Goal: Task Accomplishment & Management: Use online tool/utility

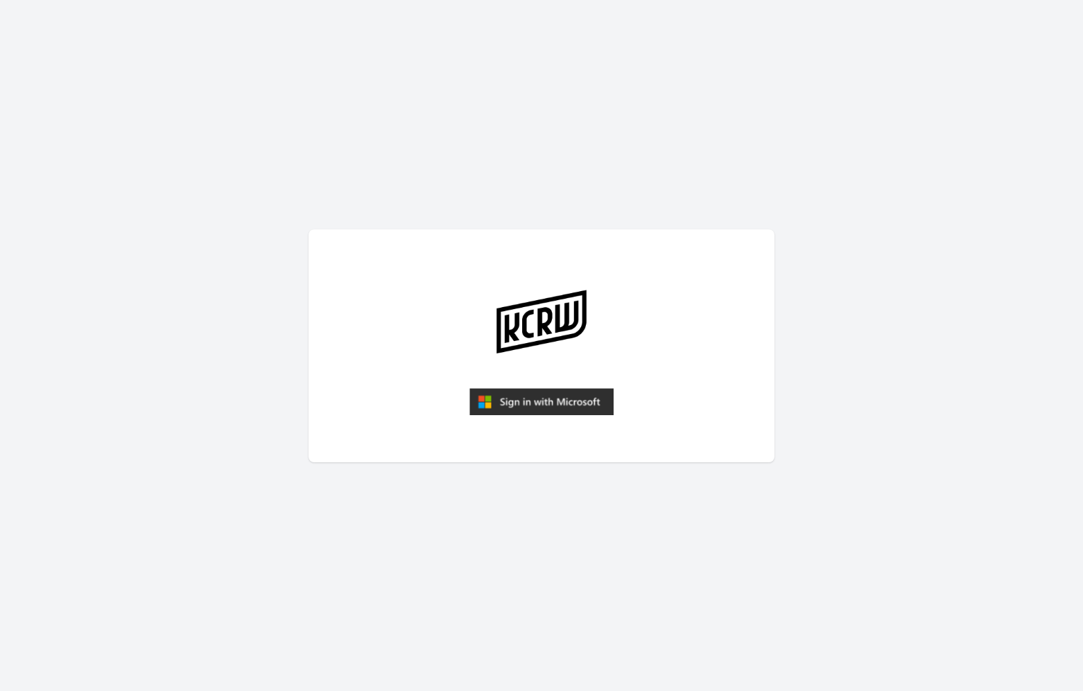
drag, startPoint x: 557, startPoint y: 404, endPoint x: 555, endPoint y: 394, distance: 10.5
click at [556, 402] on img "submit" at bounding box center [541, 402] width 144 height 28
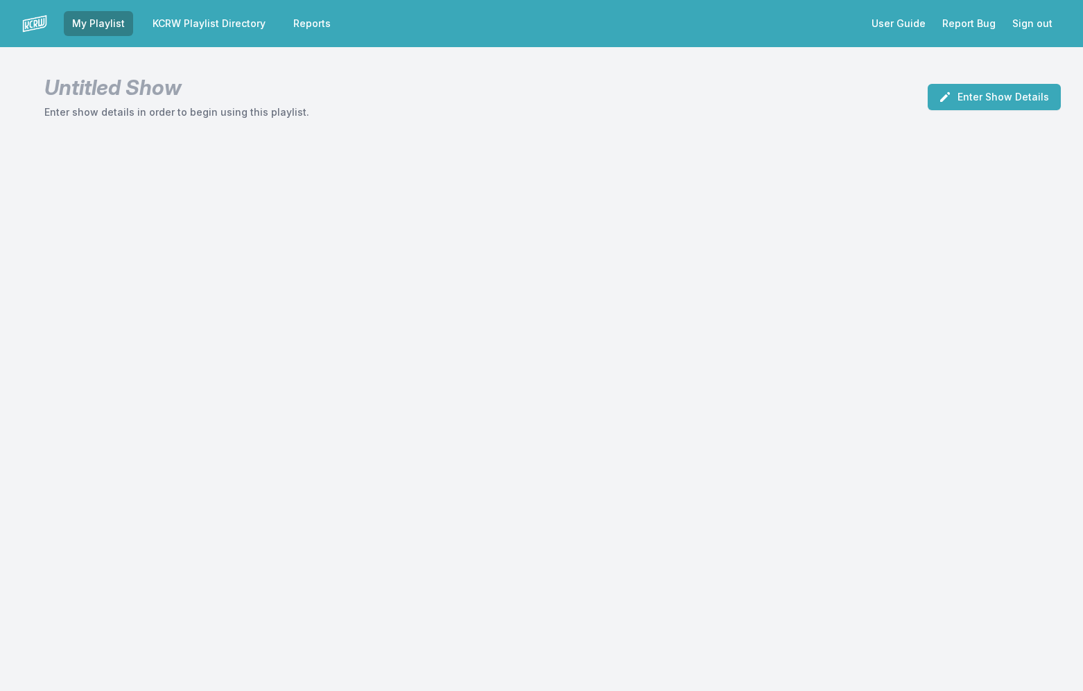
click at [226, 12] on link "KCRW Playlist Directory" at bounding box center [209, 23] width 130 height 25
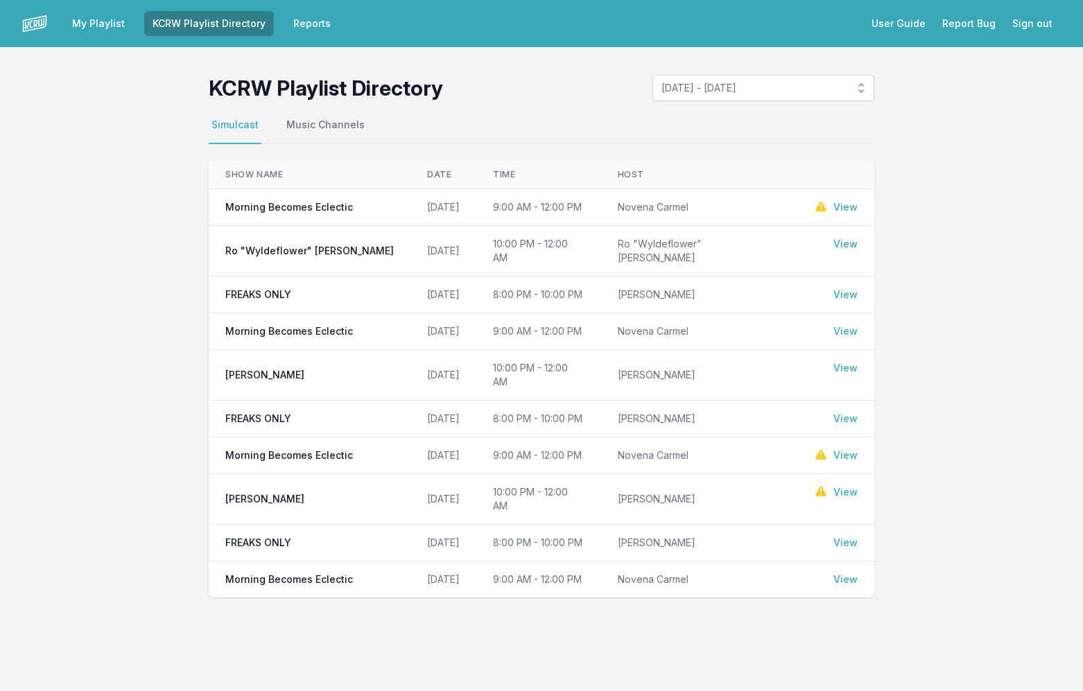
click at [839, 207] on link "View" at bounding box center [845, 207] width 24 height 14
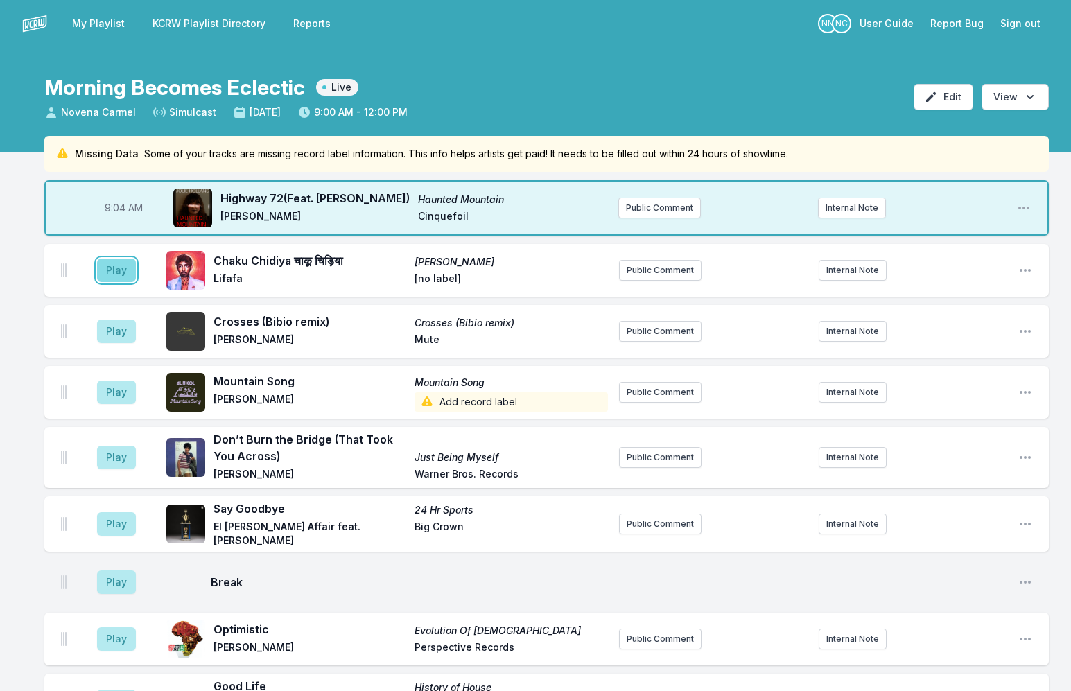
click at [119, 277] on button "Play" at bounding box center [116, 271] width 39 height 24
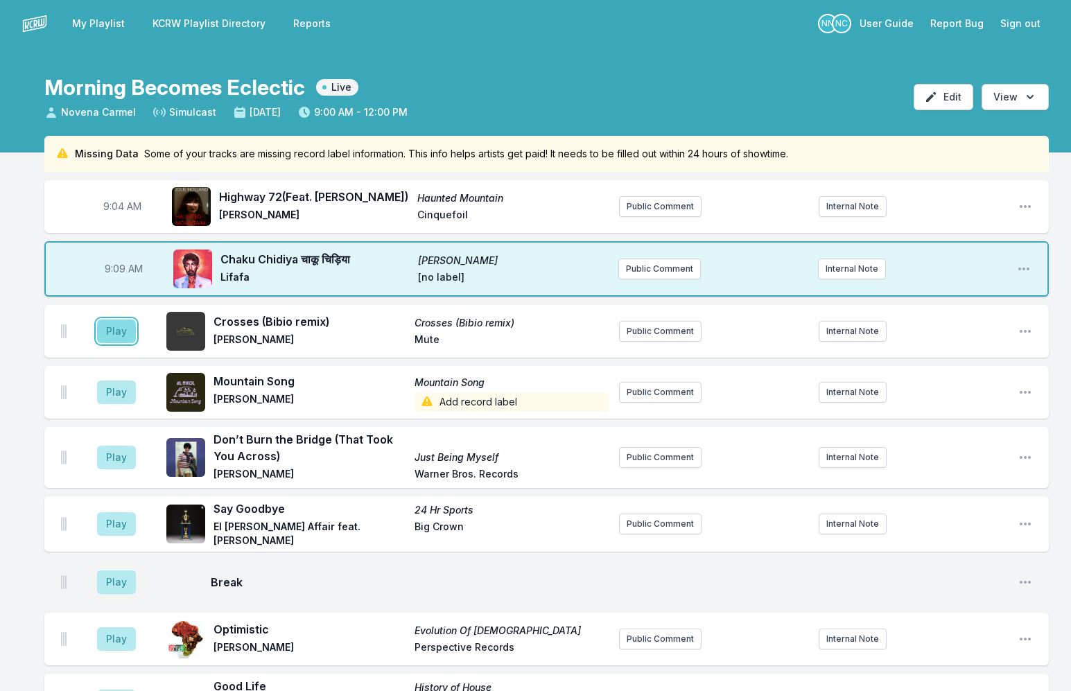
click at [123, 331] on button "Play" at bounding box center [116, 332] width 39 height 24
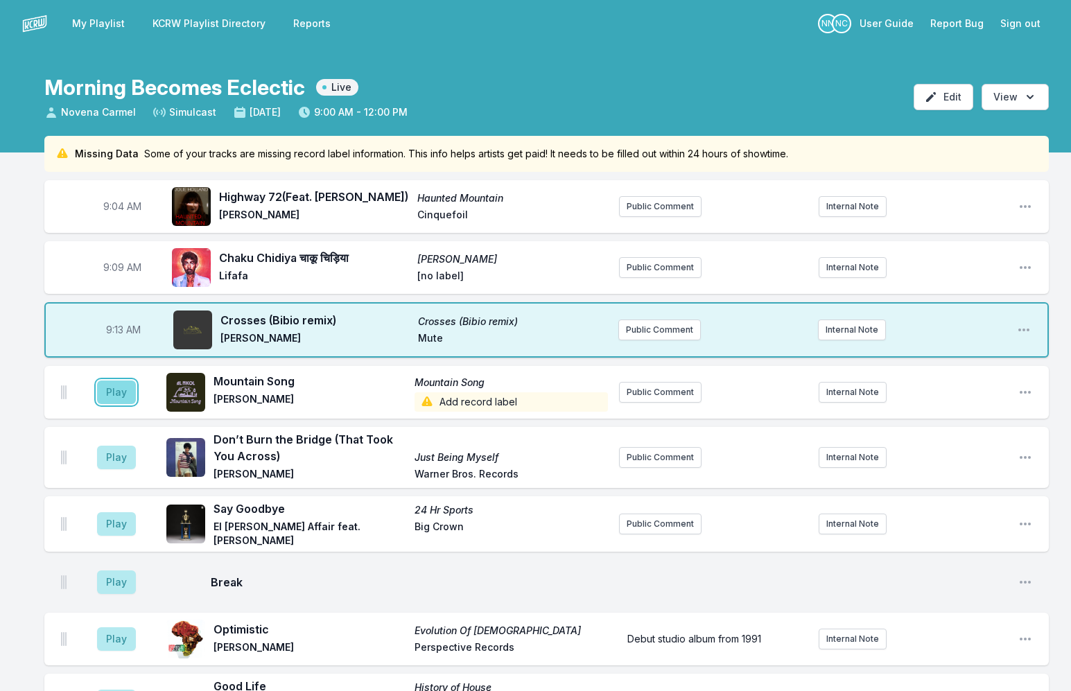
click at [122, 390] on button "Play" at bounding box center [116, 393] width 39 height 24
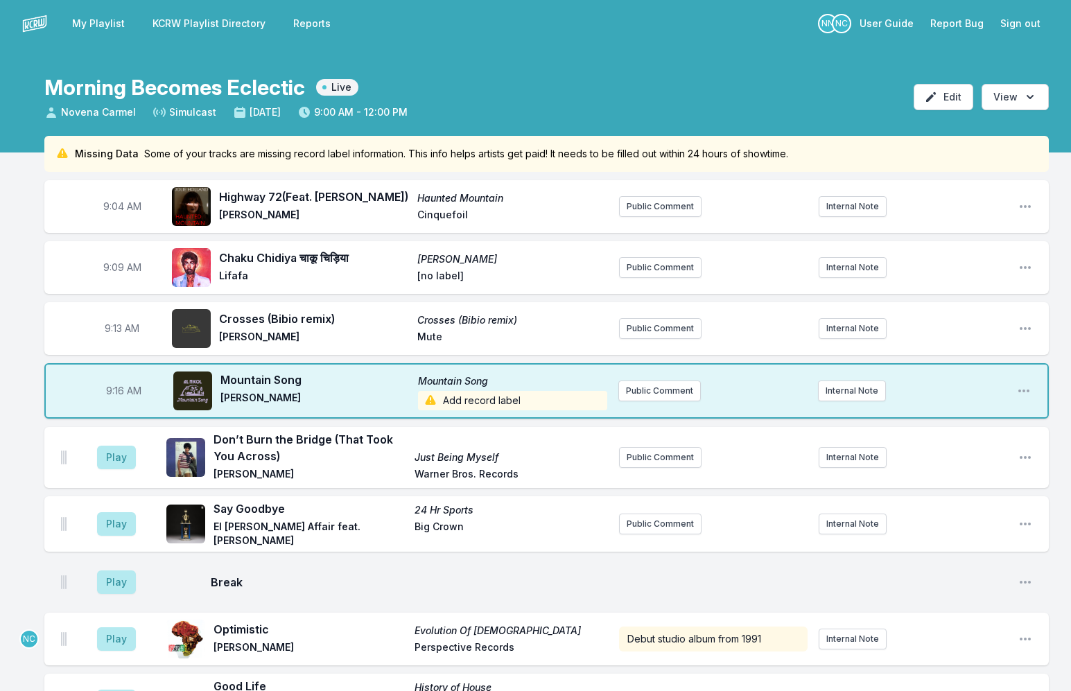
click at [448, 398] on span "Add record label" at bounding box center [512, 400] width 189 height 19
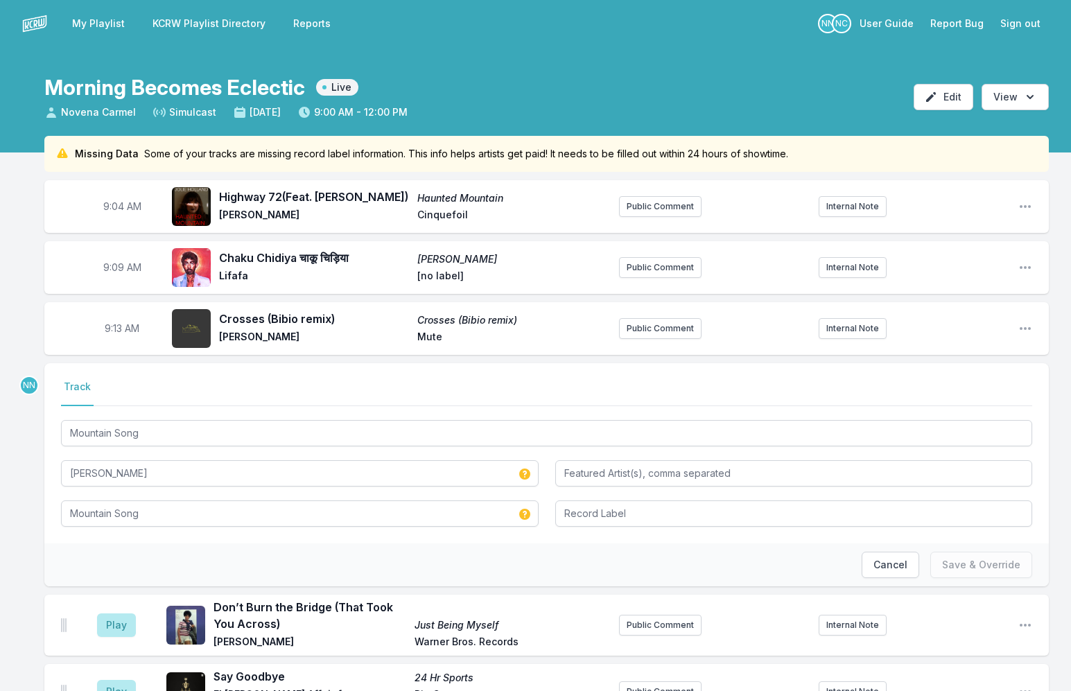
click at [542, 543] on div "Cancel Save & Override" at bounding box center [546, 564] width 1004 height 43
click at [884, 572] on button "Cancel" at bounding box center [891, 565] width 58 height 26
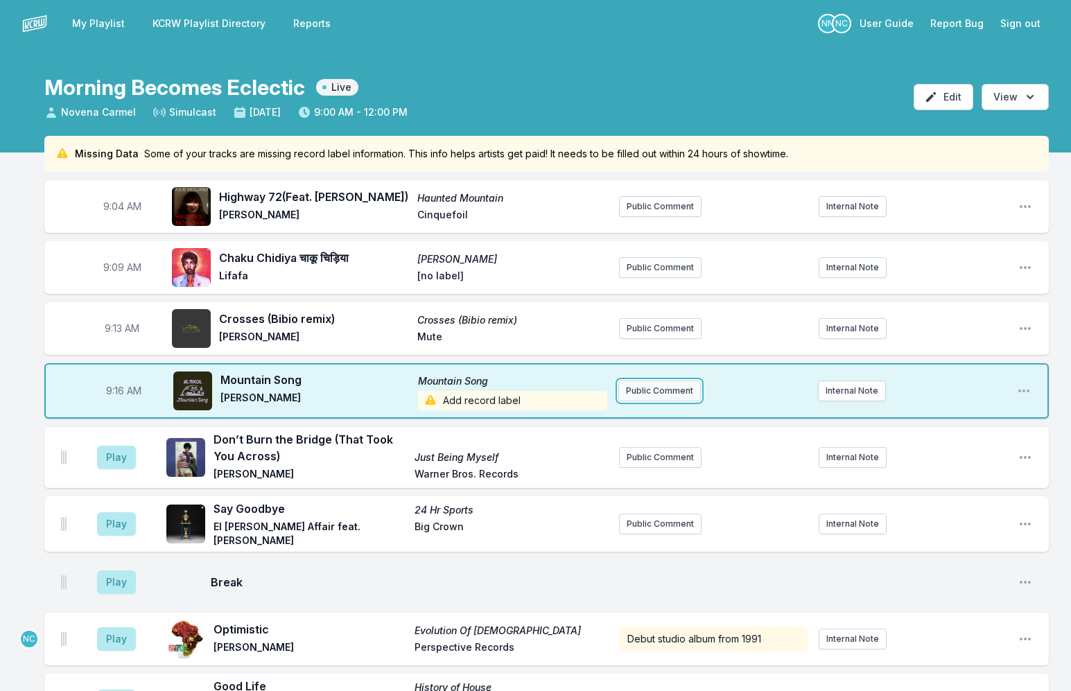
click at [674, 393] on button "Public Comment" at bounding box center [659, 391] width 82 height 21
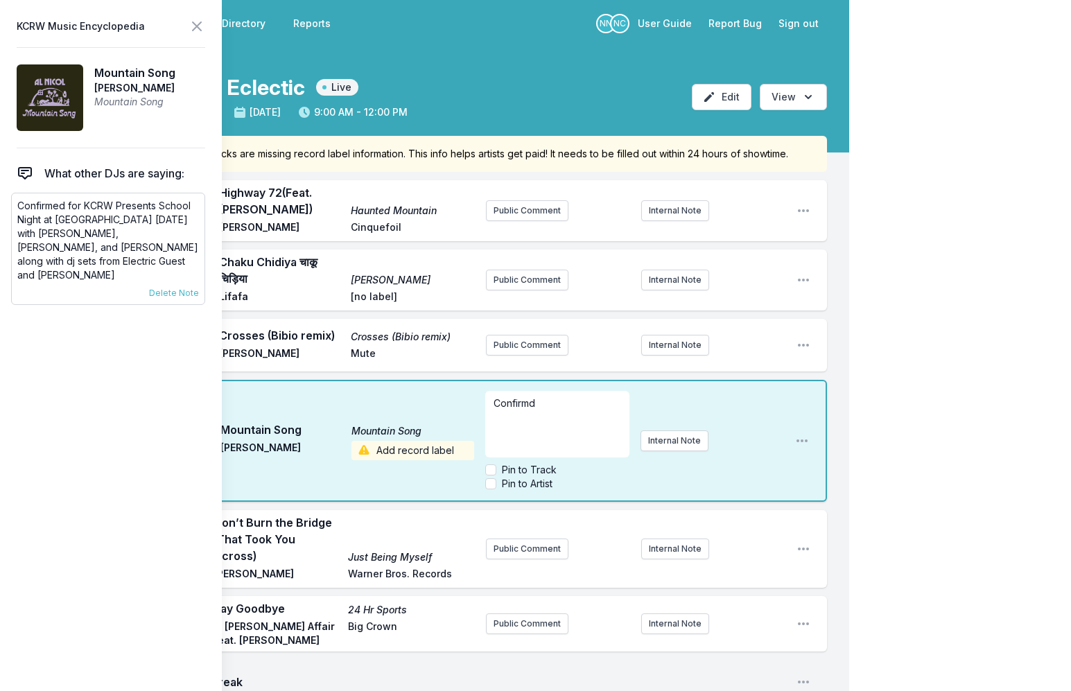
click at [74, 225] on p "Confirmed for KCRW Presents School Night at [GEOGRAPHIC_DATA] [DATE] with [PERS…" at bounding box center [108, 240] width 182 height 83
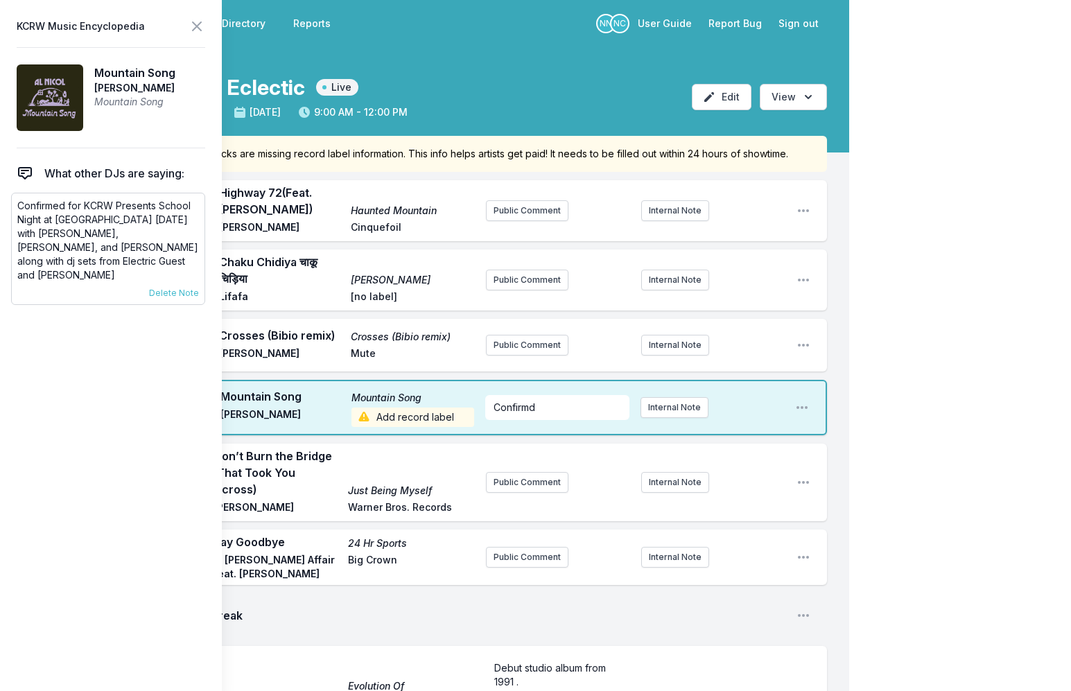
click at [73, 224] on p "Confirmed for KCRW Presents School Night at [GEOGRAPHIC_DATA] [DATE] with [PERS…" at bounding box center [108, 240] width 182 height 83
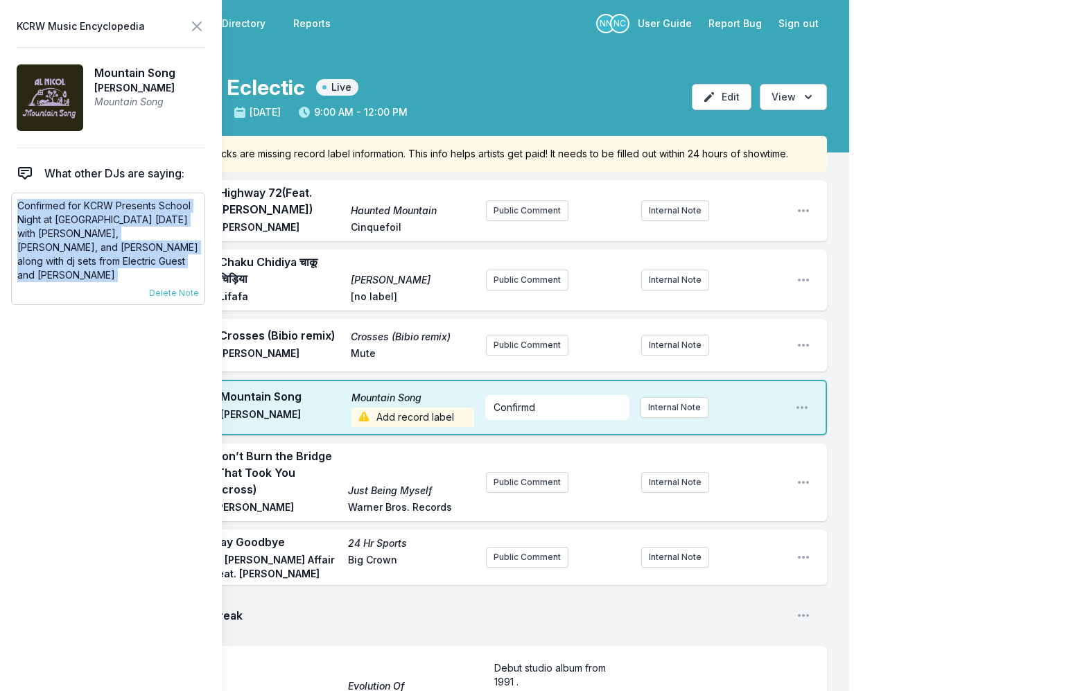
click at [73, 224] on p "Confirmed for KCRW Presents School Night at [GEOGRAPHIC_DATA] [DATE] with [PERS…" at bounding box center [108, 240] width 182 height 83
copy div "Confirmed for KCRW Presents School Night at [GEOGRAPHIC_DATA] [DATE] with [PERS…"
click at [542, 408] on p "Confirmd" at bounding box center [557, 408] width 127 height 14
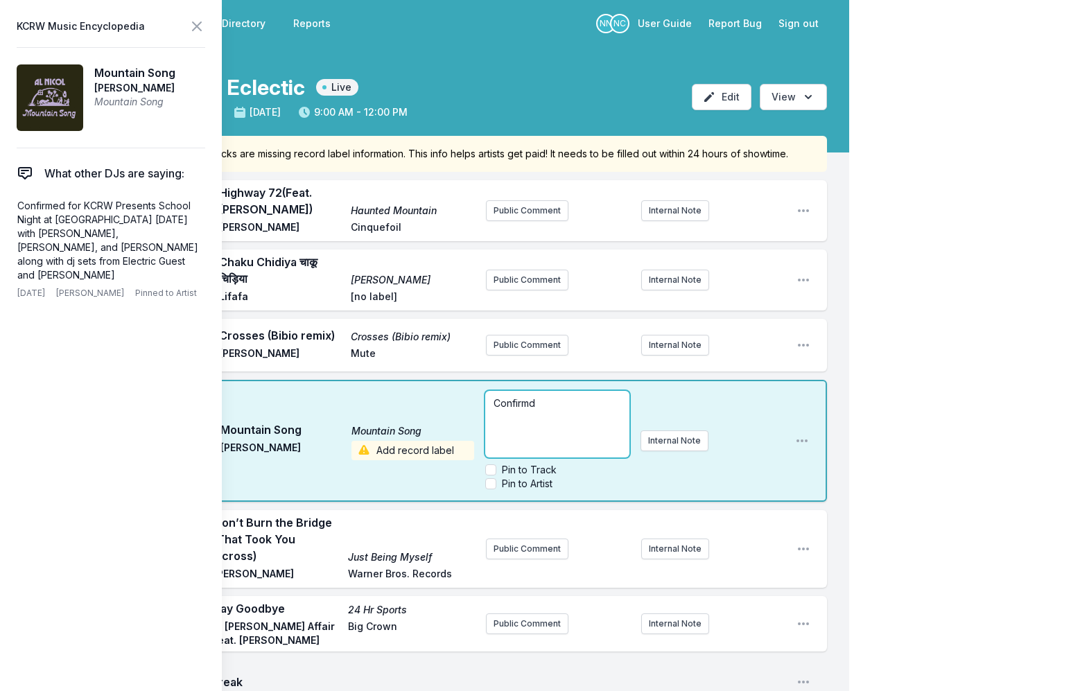
click at [542, 408] on p "Confirmd" at bounding box center [557, 404] width 127 height 14
paste div
click at [553, 424] on p "Confirmed for KCRW Presents School Night at [GEOGRAPHIC_DATA] [DATE] with [PERS…" at bounding box center [557, 375] width 127 height 125
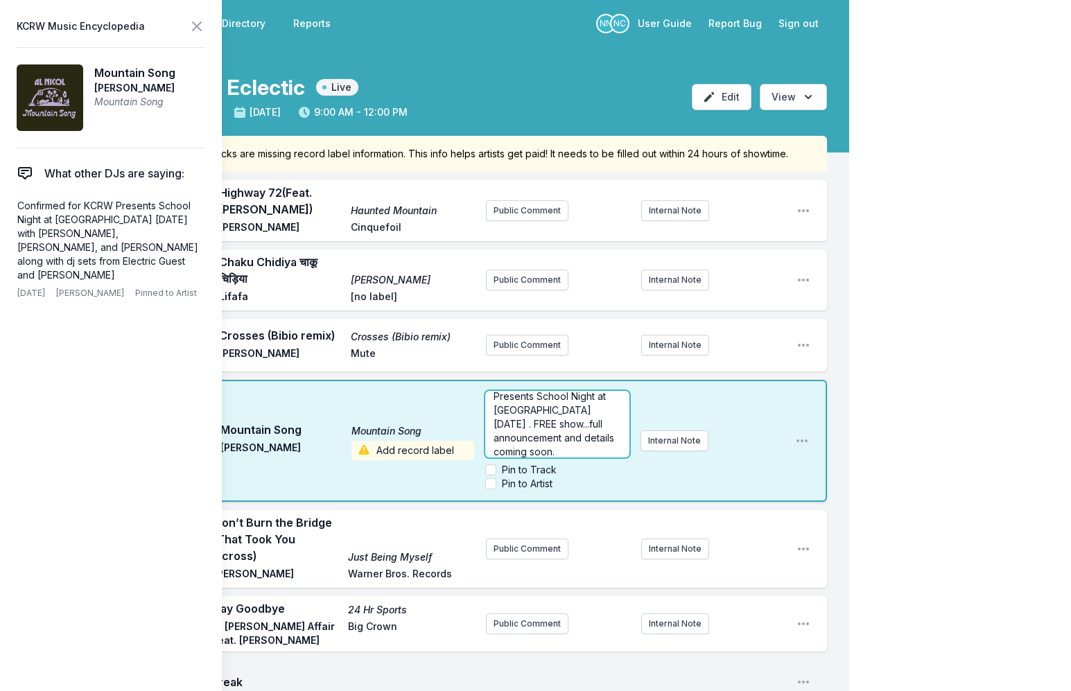
scroll to position [35, 0]
drag, startPoint x: 932, startPoint y: 431, endPoint x: 767, endPoint y: 378, distance: 174.1
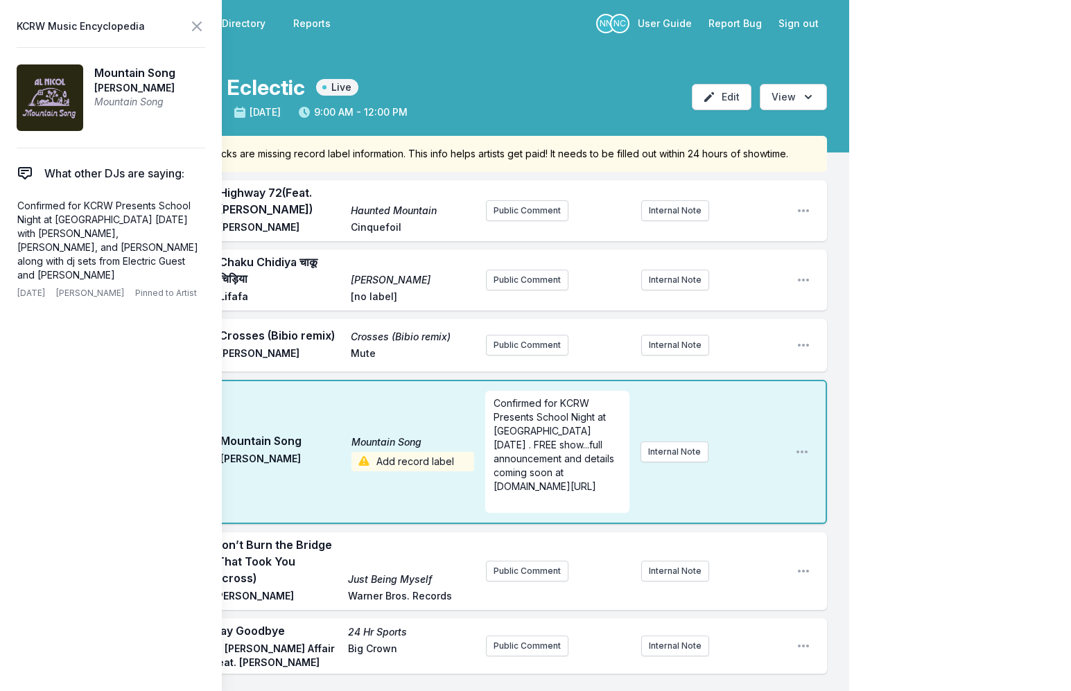
scroll to position [0, 0]
click at [200, 24] on icon at bounding box center [197, 26] width 8 height 8
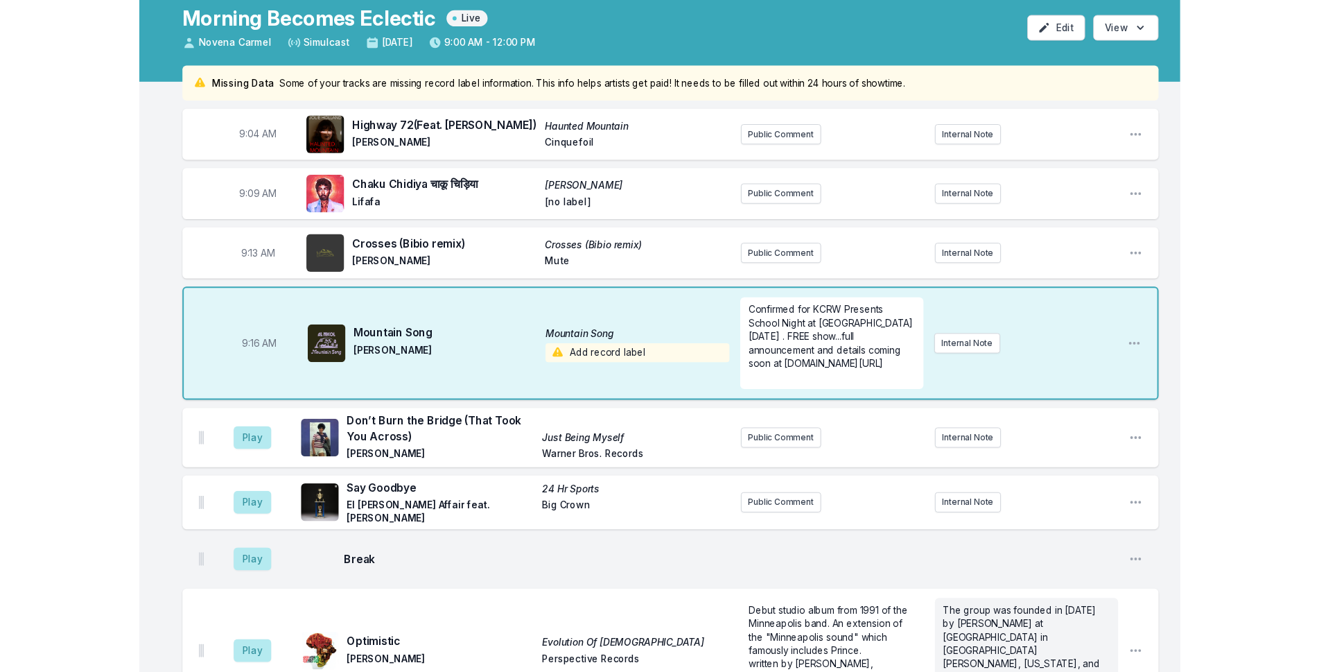
scroll to position [69, 0]
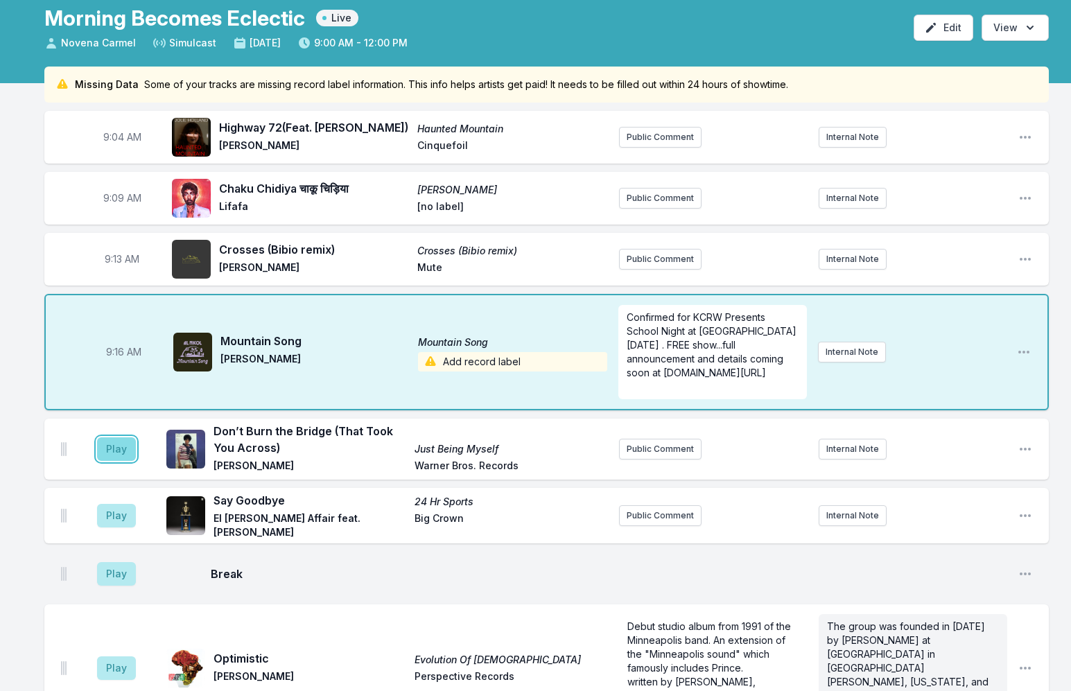
click at [114, 451] on button "Play" at bounding box center [116, 449] width 39 height 24
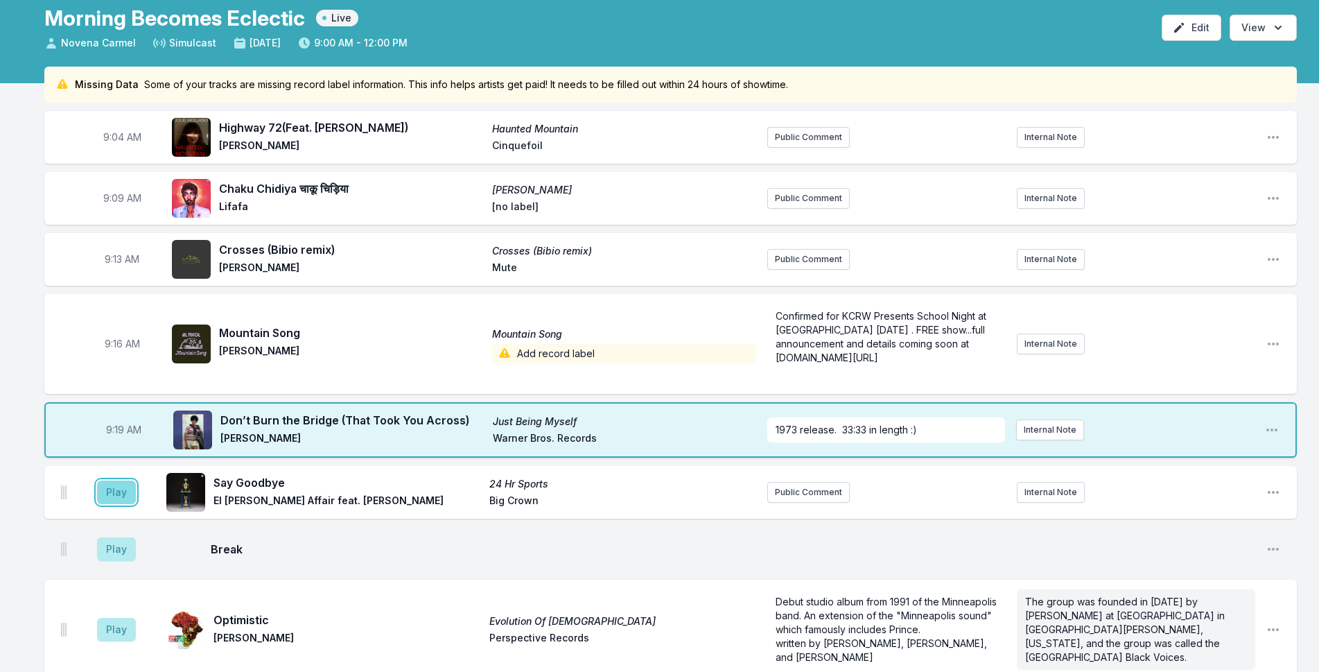
click at [120, 494] on button "Play" at bounding box center [116, 492] width 39 height 24
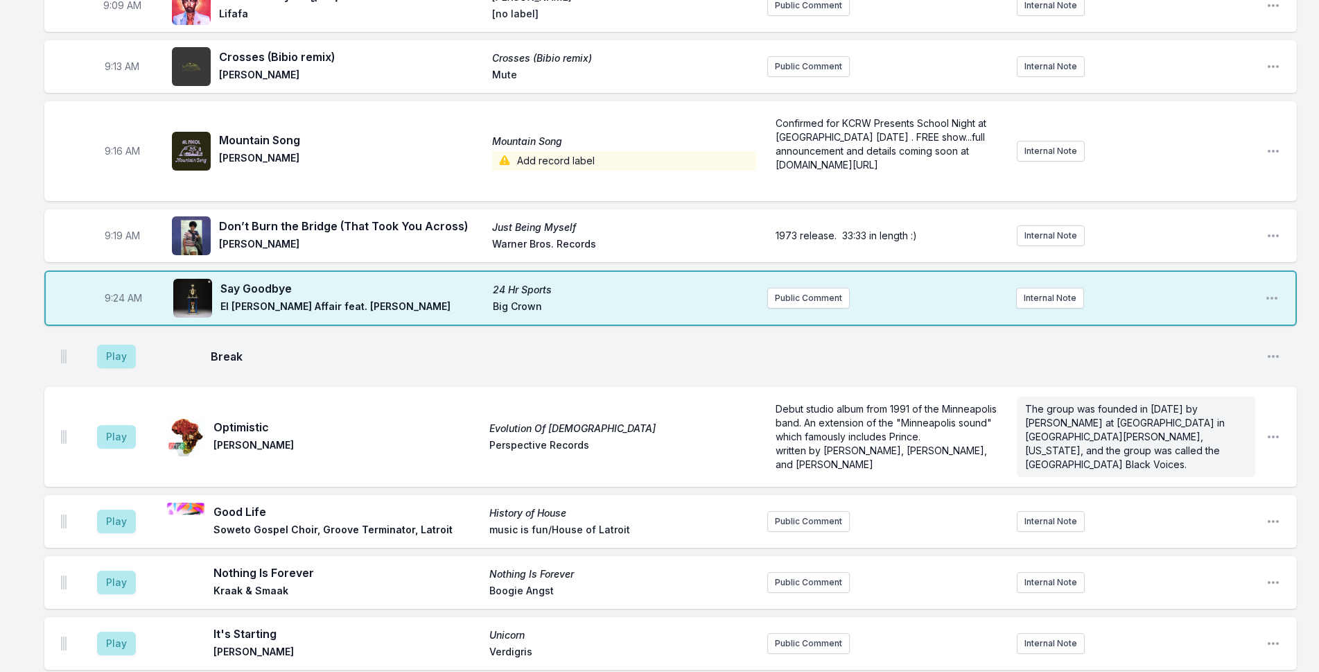
scroll to position [277, 0]
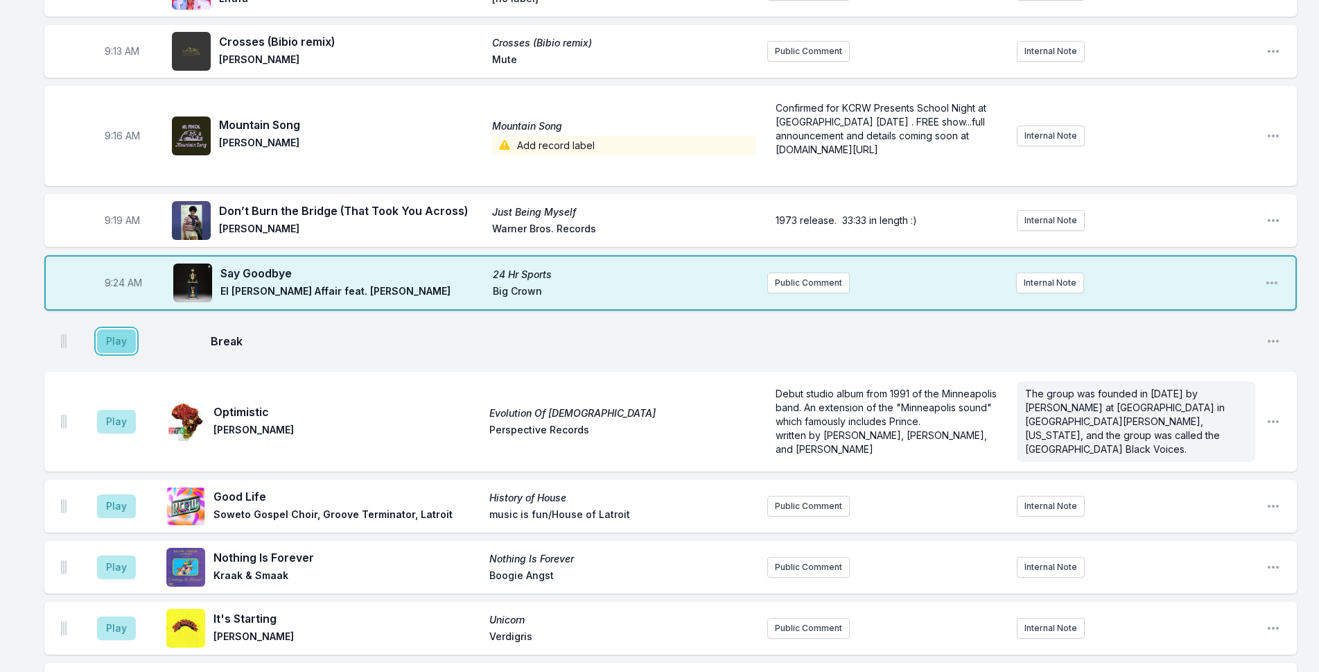
click at [112, 340] on button "Play" at bounding box center [116, 341] width 39 height 24
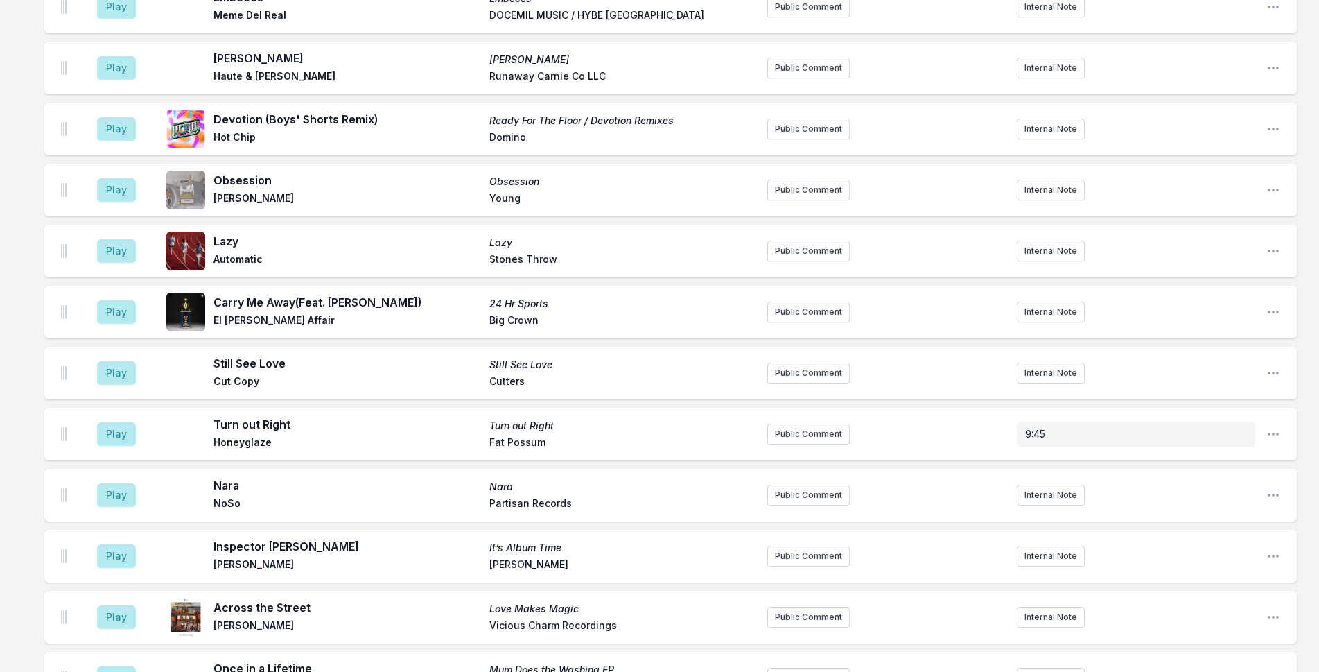
scroll to position [2147, 0]
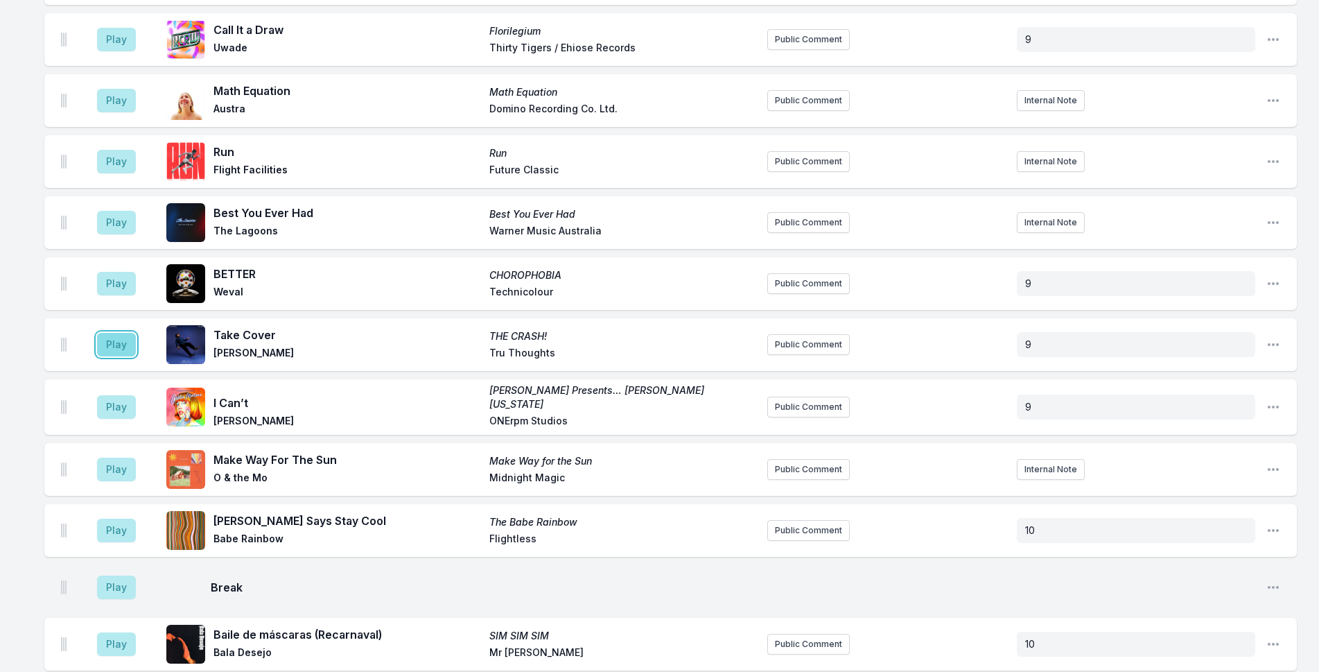
click at [112, 349] on button "Play" at bounding box center [116, 345] width 39 height 24
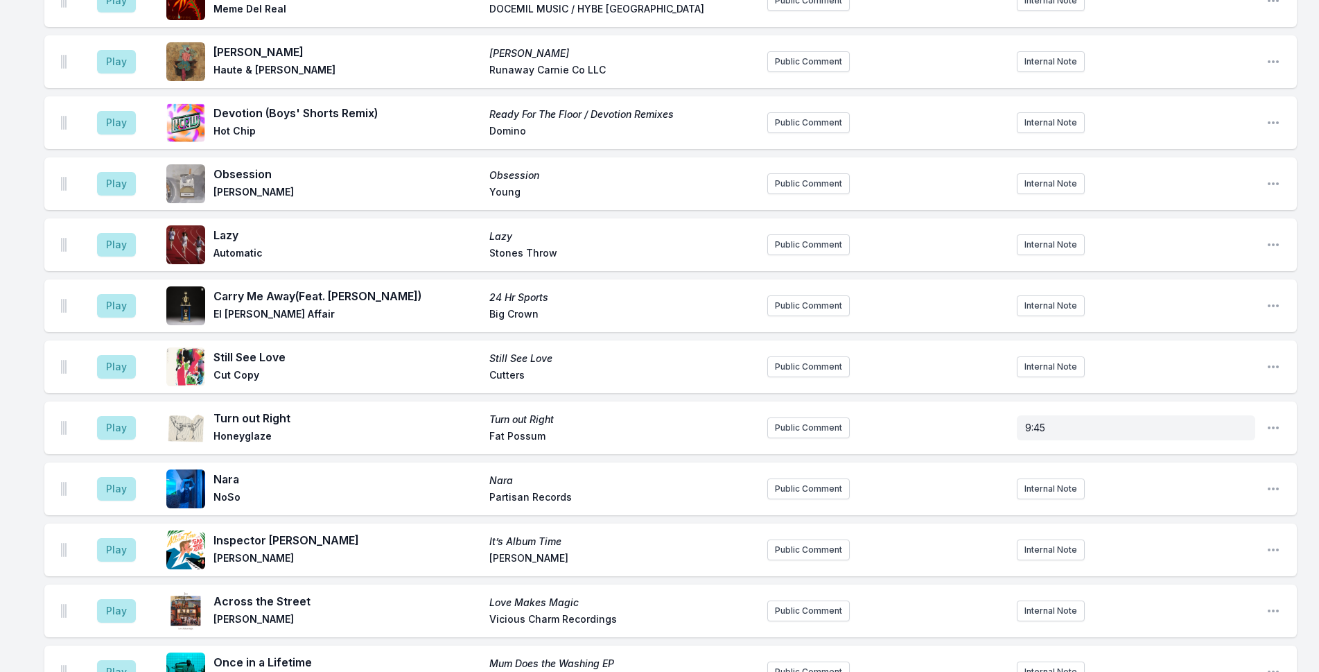
scroll to position [2765, 0]
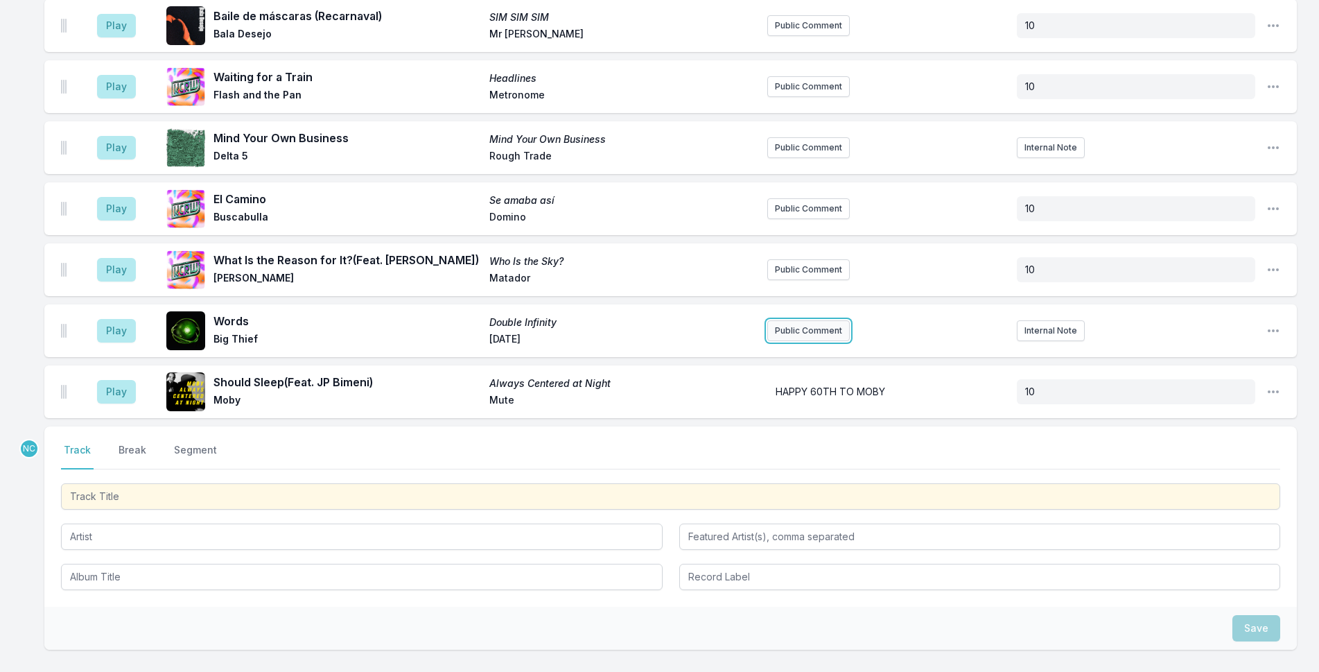
click at [784, 324] on button "Public Comment" at bounding box center [808, 330] width 82 height 21
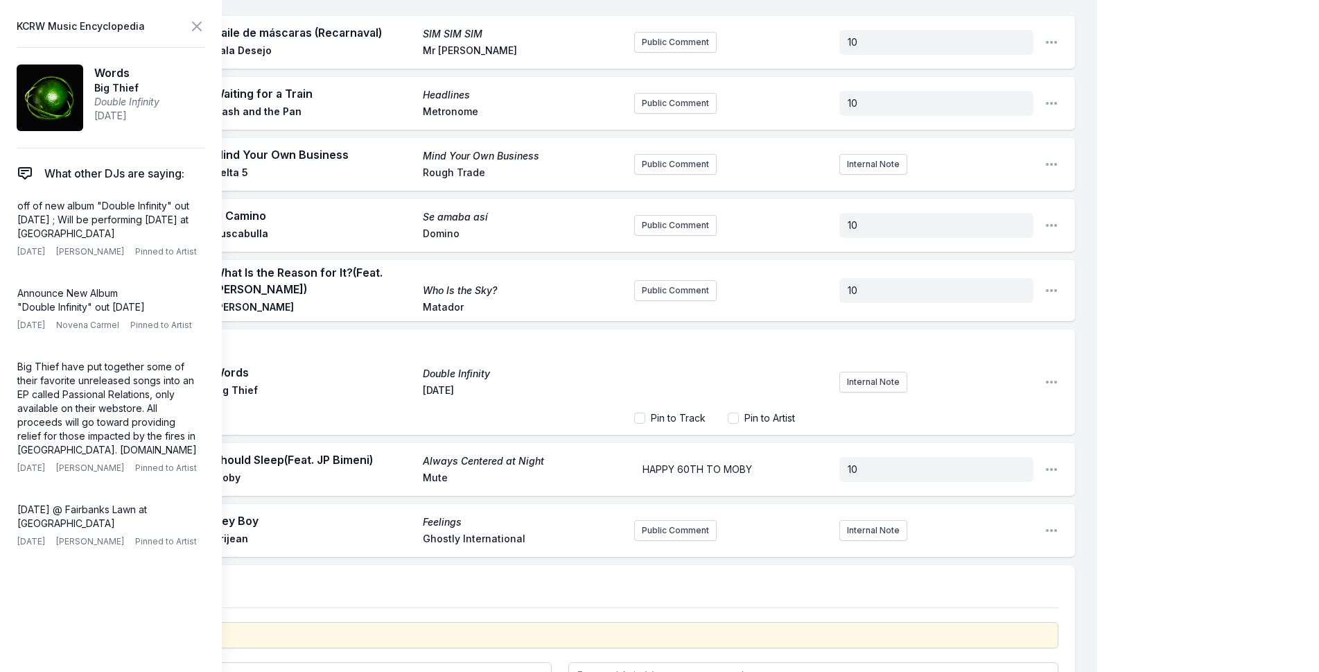
scroll to position [2879, 0]
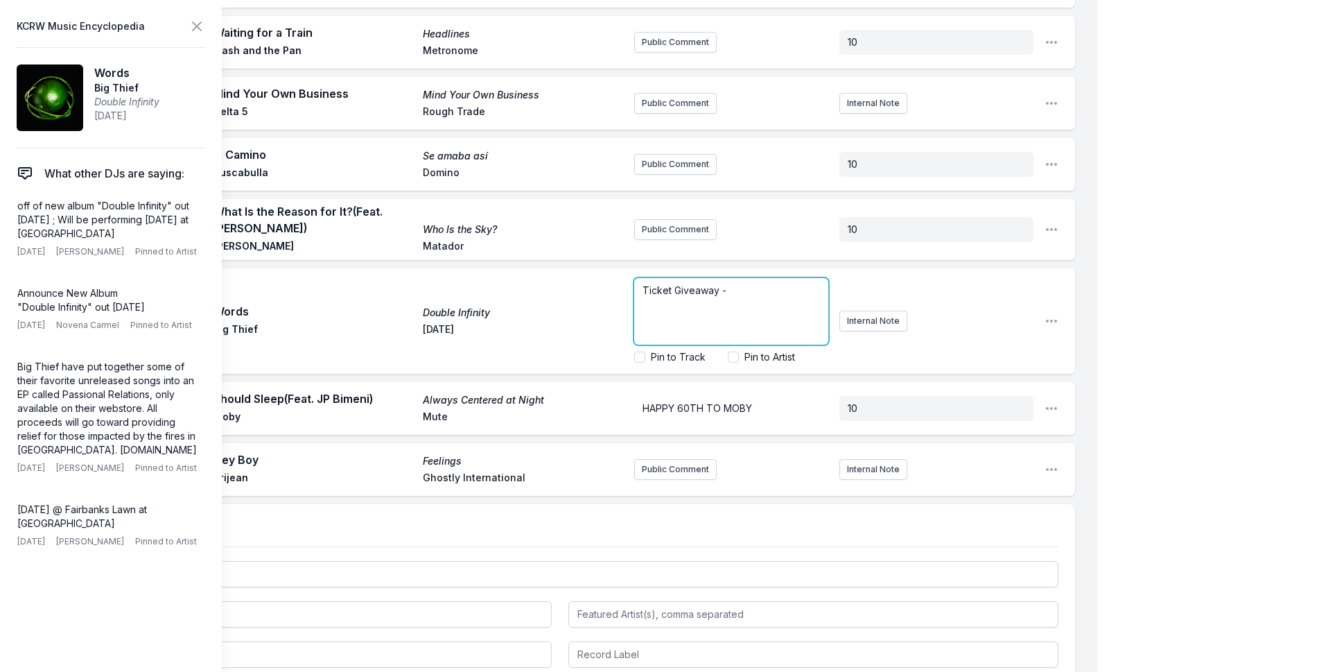
click at [763, 278] on div "Ticket Giveaway -" at bounding box center [731, 311] width 194 height 67
click at [883, 284] on div "Play Words Double Infinity Big Thief [DATE] Ticket Giveaway Pin to Track Pin to…" at bounding box center [559, 320] width 1031 height 105
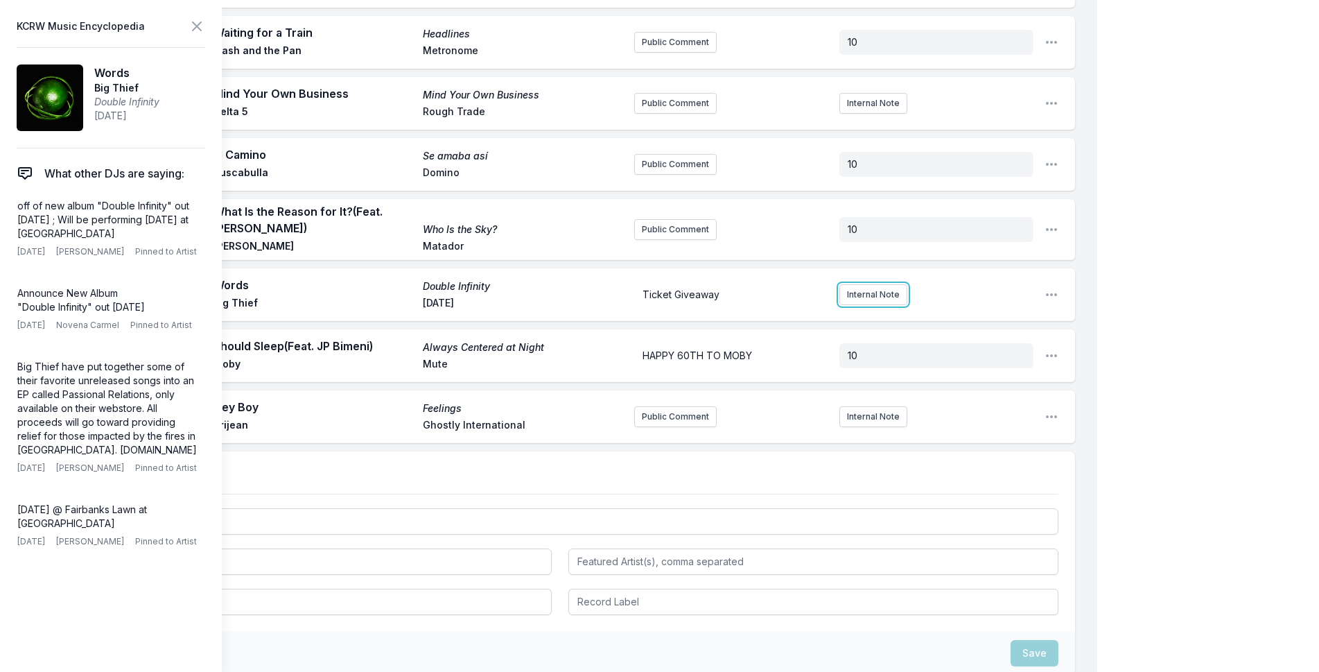
scroll to position [2826, 0]
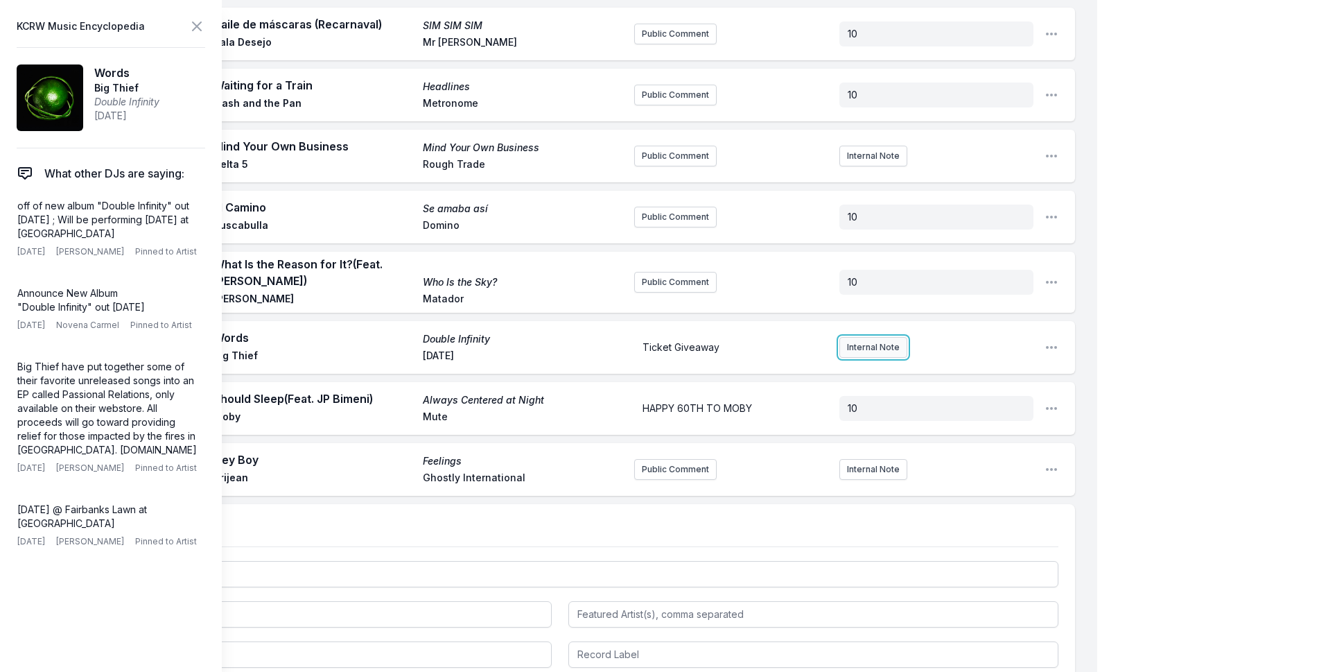
click at [878, 337] on button "Internal Note" at bounding box center [873, 347] width 68 height 21
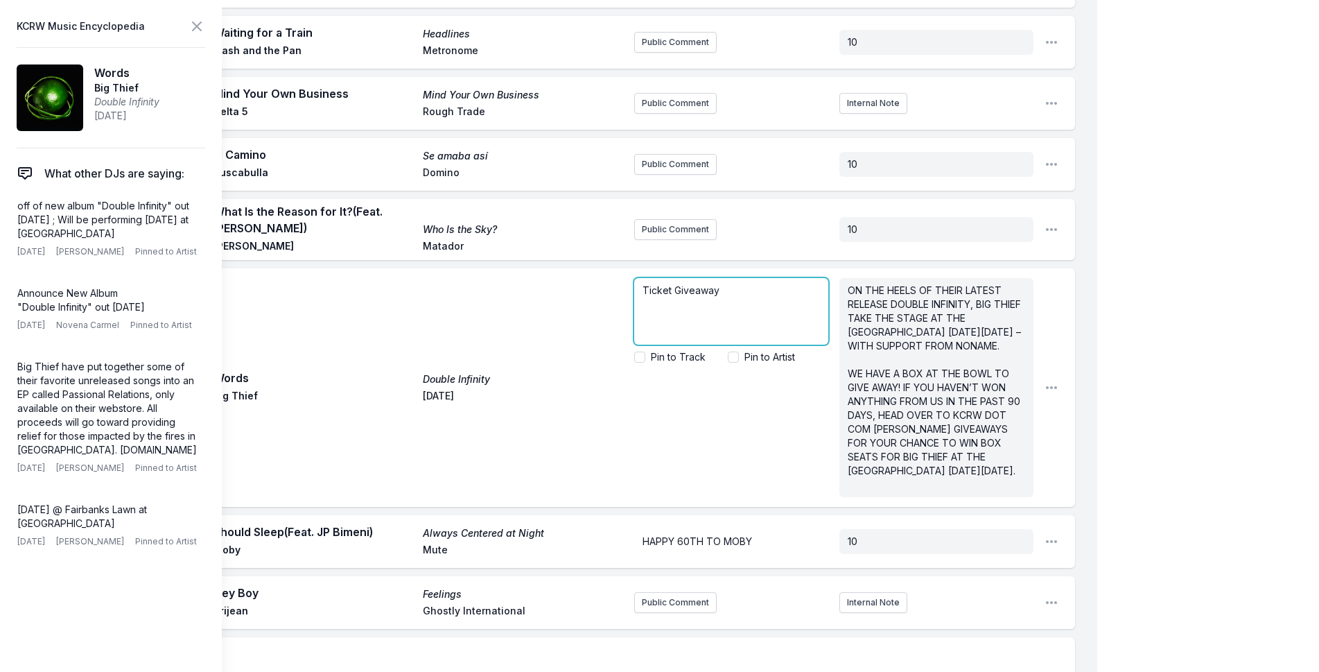
scroll to position [3026, 0]
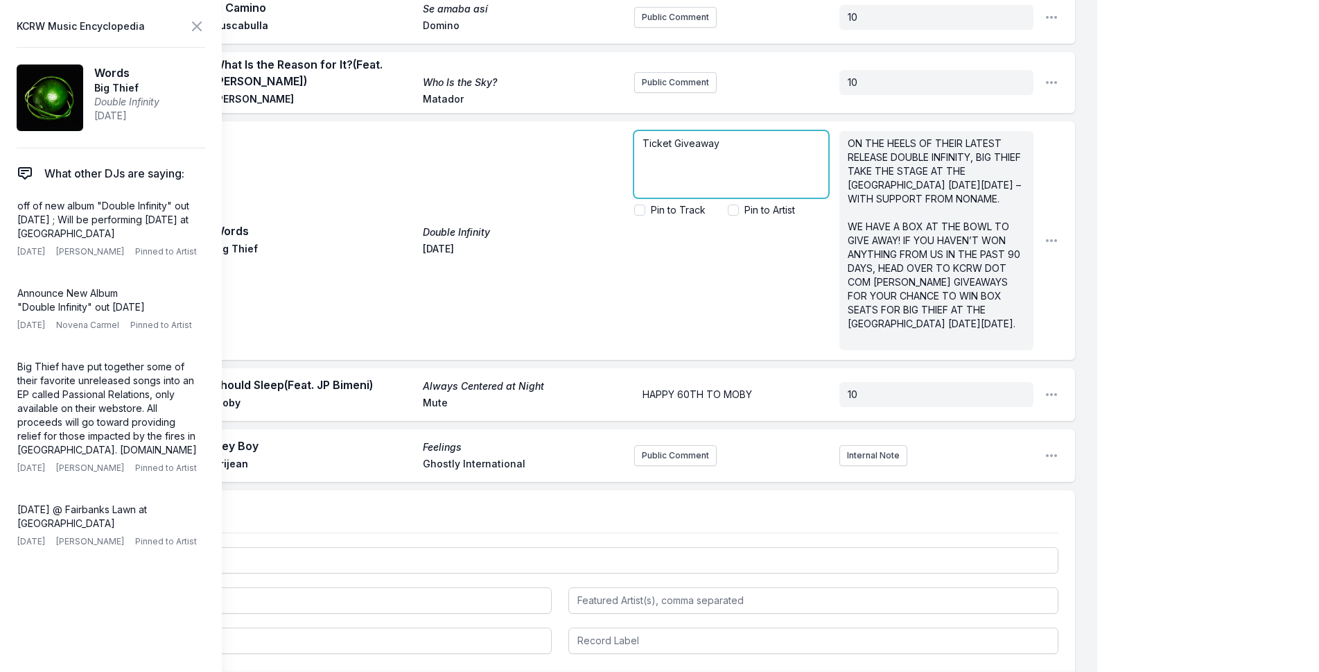
click at [733, 131] on div "Ticket Giveaway" at bounding box center [731, 164] width 194 height 67
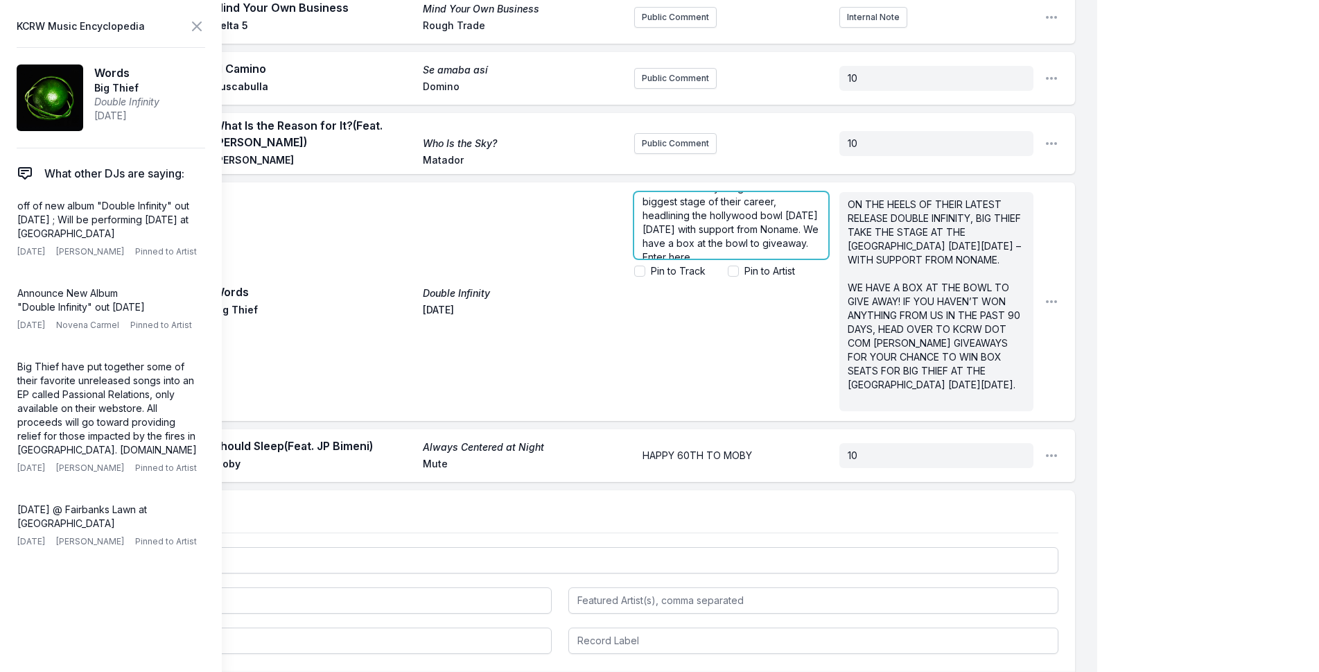
scroll to position [0, 0]
click at [195, 23] on icon at bounding box center [197, 26] width 17 height 17
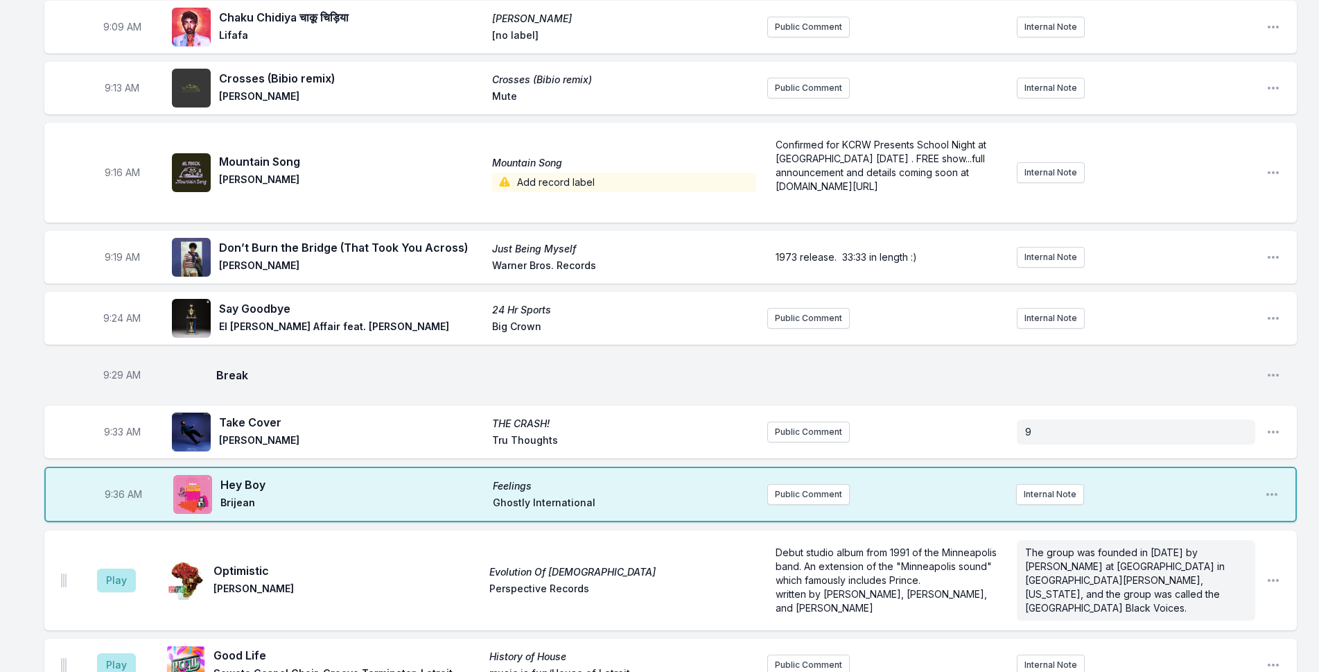
scroll to position [322, 0]
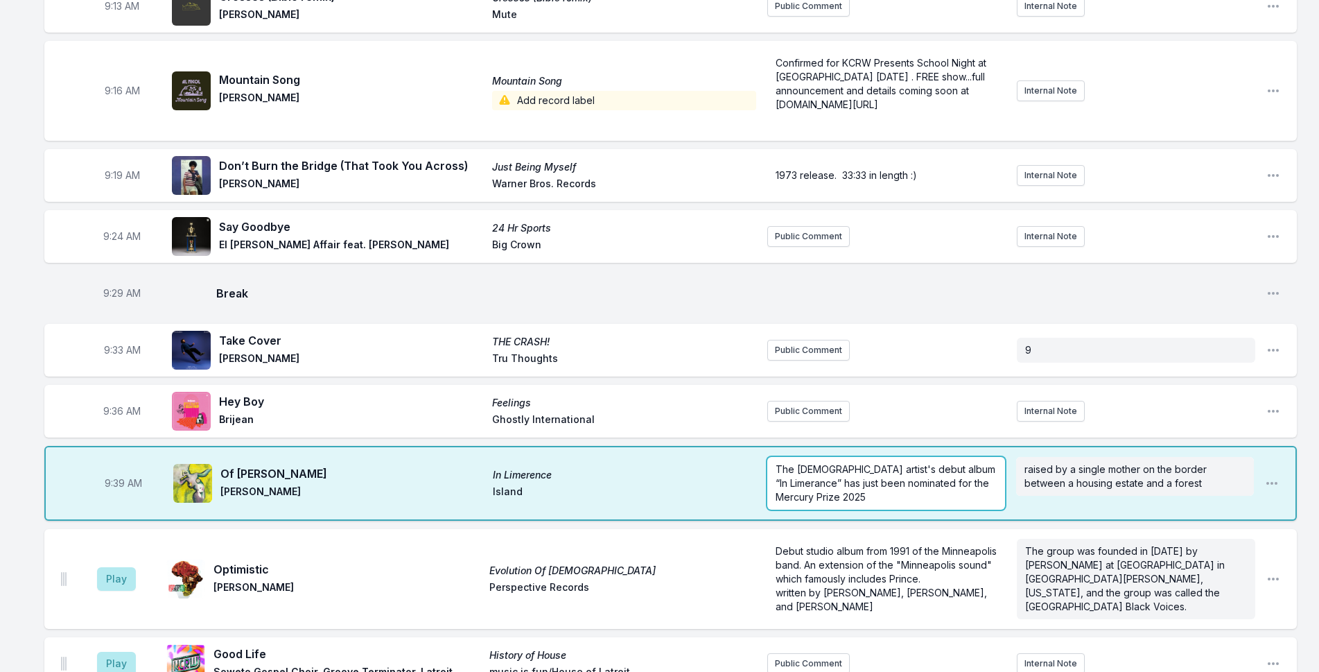
click at [909, 498] on p "The [DEMOGRAPHIC_DATA] artist's debut album “In Limerance” has just been nomina…" at bounding box center [886, 483] width 221 height 42
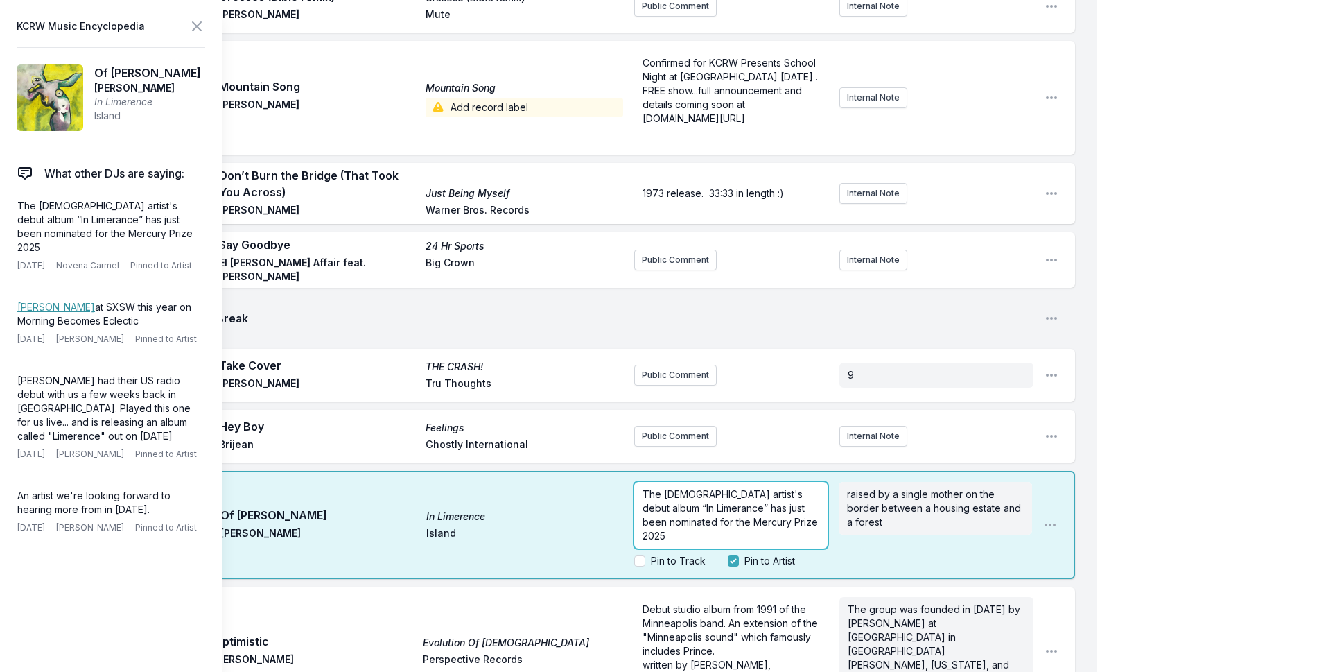
click at [801, 511] on p "The [DEMOGRAPHIC_DATA] artist's debut album “In Limerance” has just been nomina…" at bounding box center [731, 514] width 177 height 55
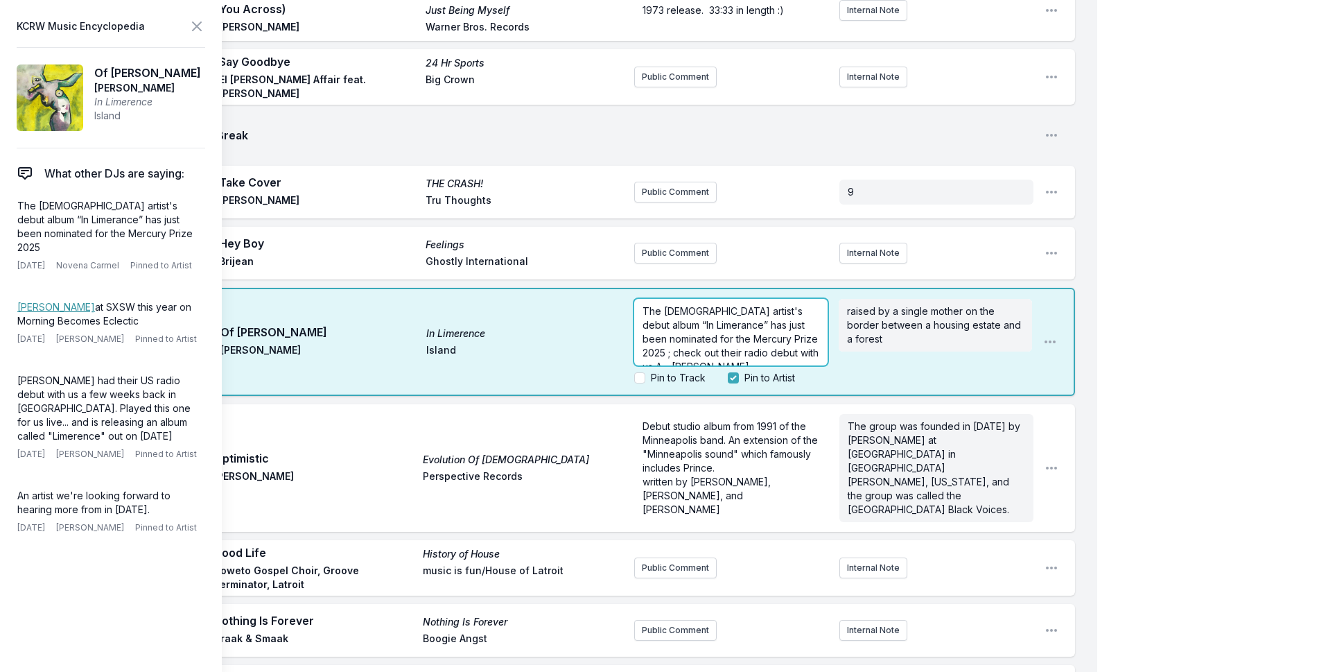
scroll to position [624, 0]
drag, startPoint x: 774, startPoint y: 339, endPoint x: 744, endPoint y: 324, distance: 33.8
click at [744, 324] on p "KCRW's [PERSON_NAME] joins us for a peek inside her fridge, which was inspired …" at bounding box center [731, 318] width 177 height 111
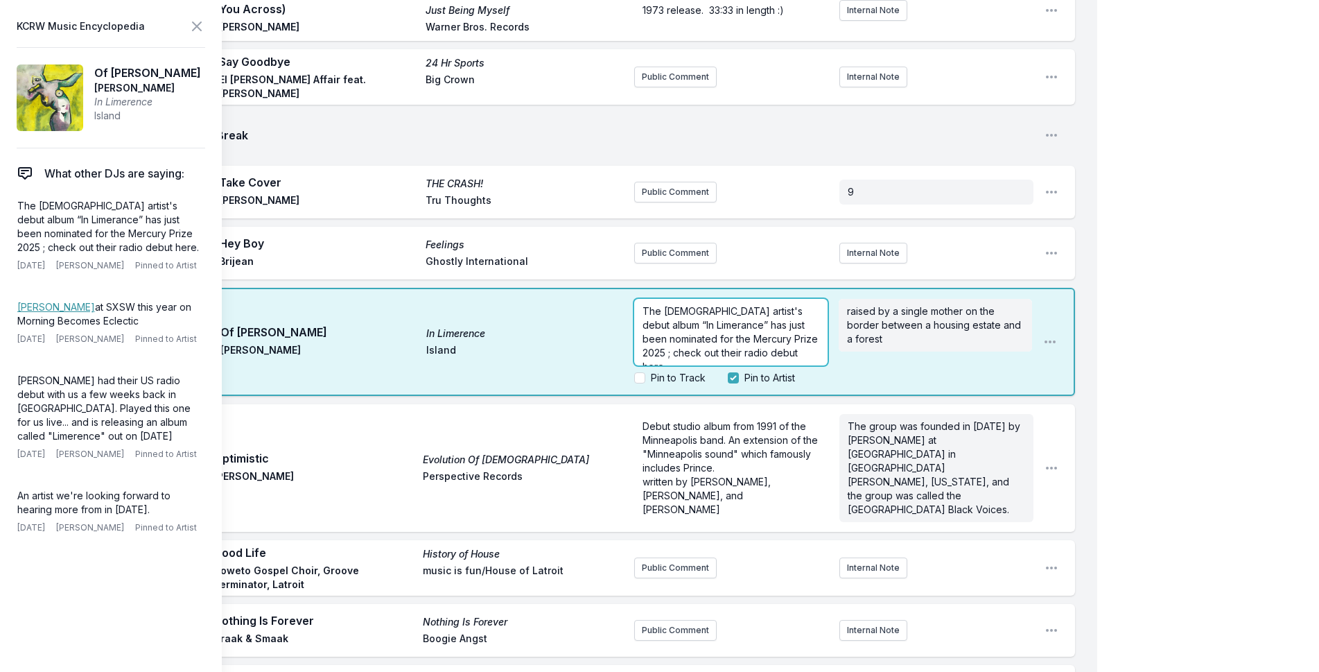
drag, startPoint x: 751, startPoint y: 336, endPoint x: 694, endPoint y: 336, distance: 56.8
click at [694, 336] on p "The [DEMOGRAPHIC_DATA] artist's debut album “In Limerance” has just been nomina…" at bounding box center [731, 338] width 177 height 69
drag, startPoint x: 692, startPoint y: 336, endPoint x: 756, endPoint y: 342, distance: 64.1
click at [756, 342] on p "The [DEMOGRAPHIC_DATA] artist's debut album “In Limerance” has just been nomina…" at bounding box center [731, 338] width 177 height 69
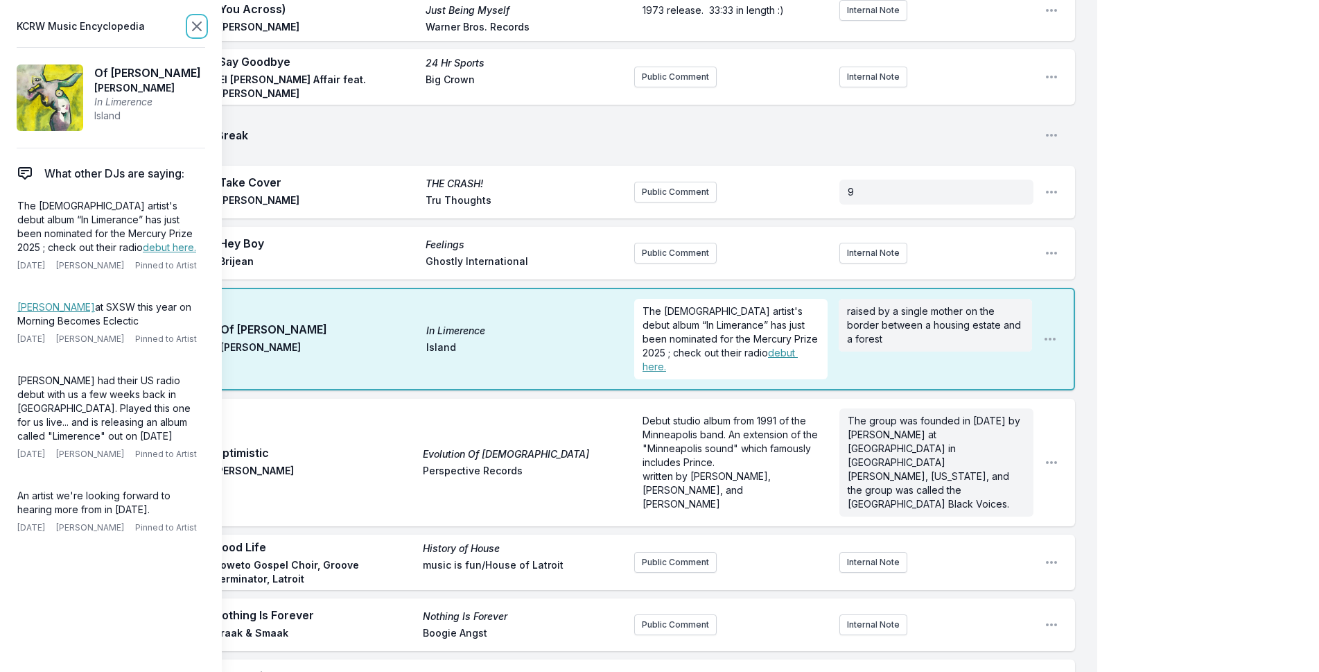
click at [198, 28] on icon at bounding box center [197, 26] width 8 height 8
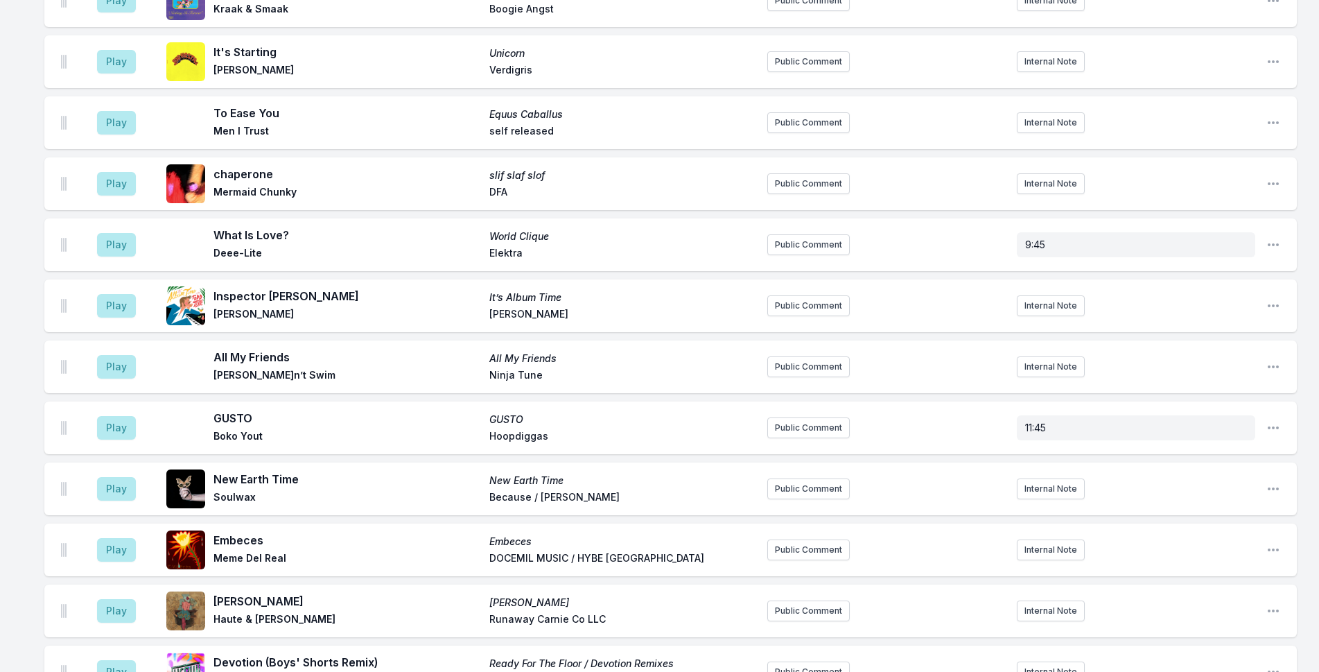
scroll to position [3200, 0]
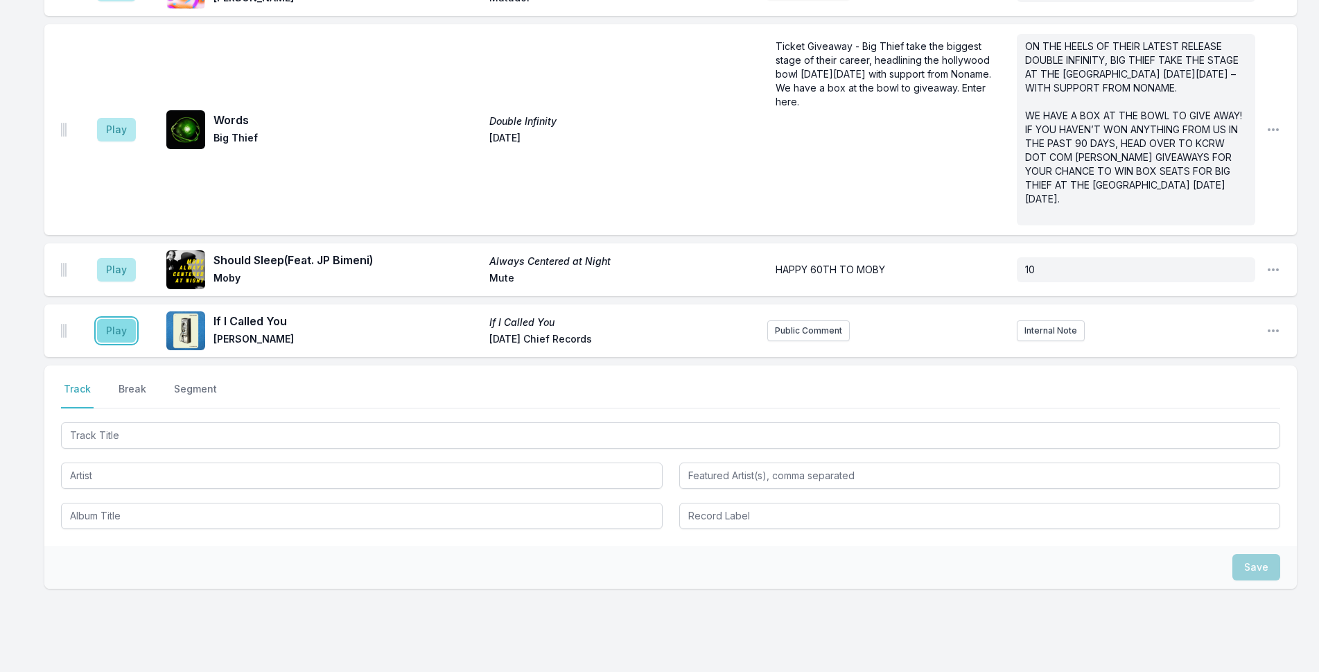
click at [116, 319] on button "Play" at bounding box center [116, 331] width 39 height 24
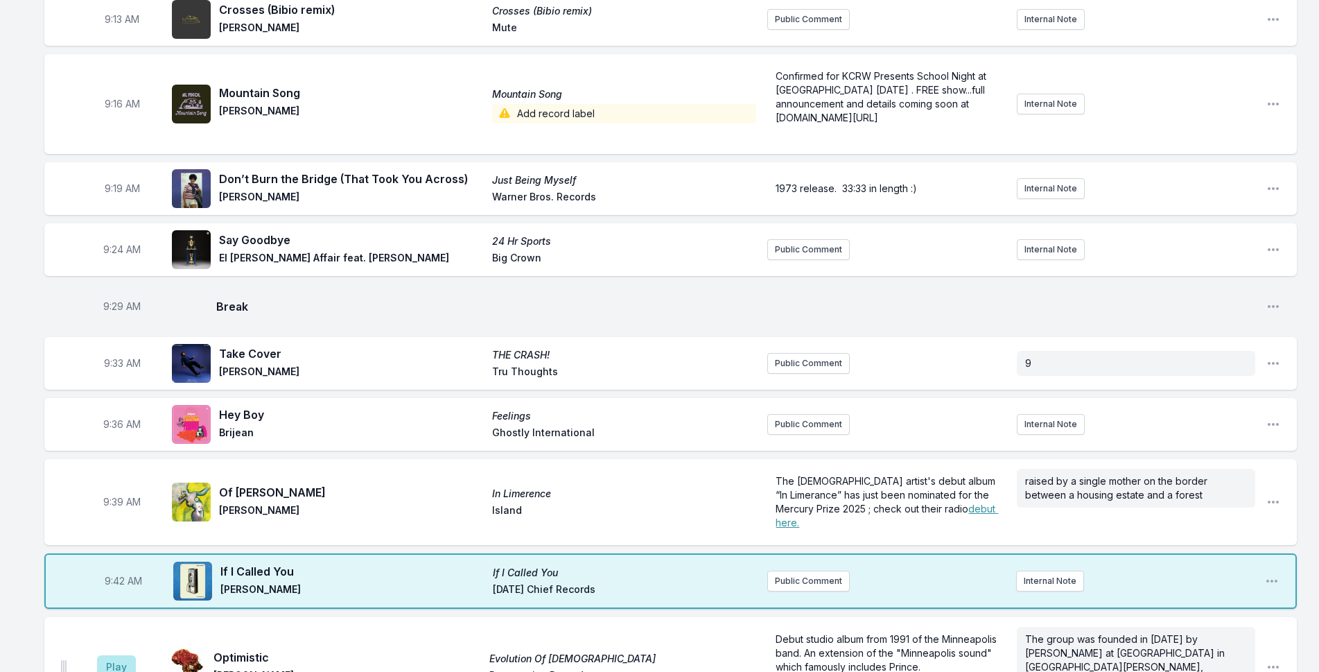
scroll to position [428, 0]
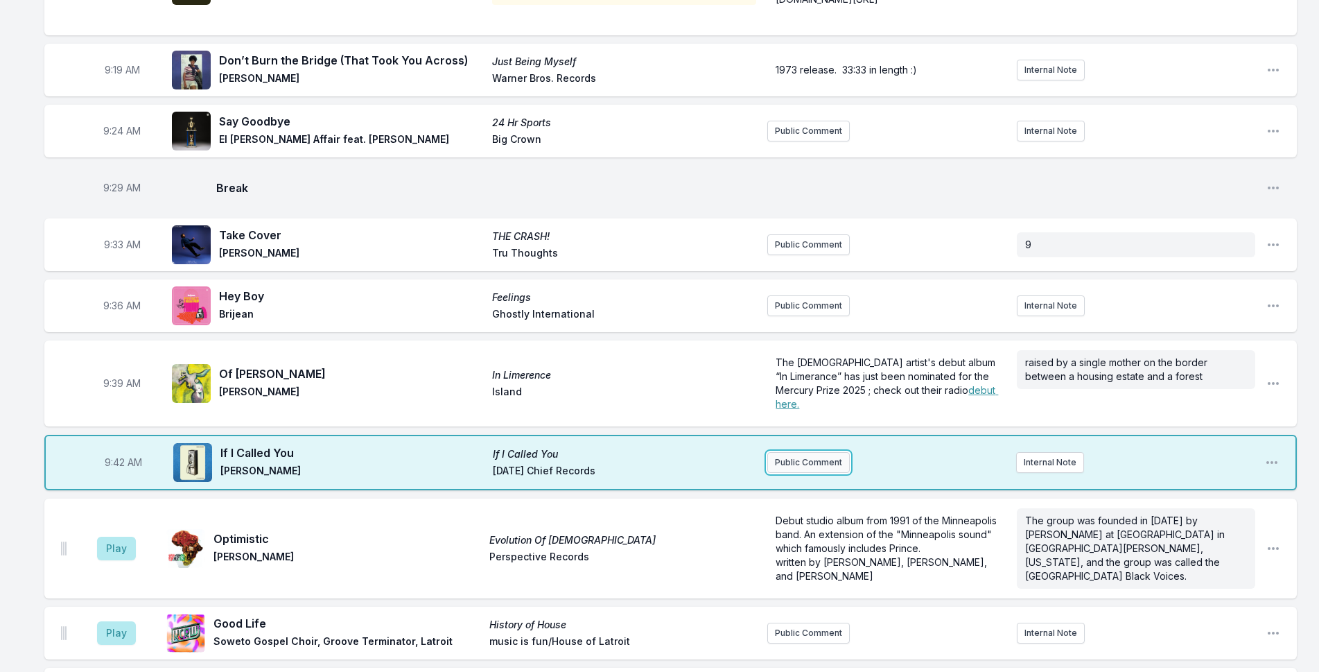
click at [822, 452] on button "Public Comment" at bounding box center [808, 462] width 82 height 21
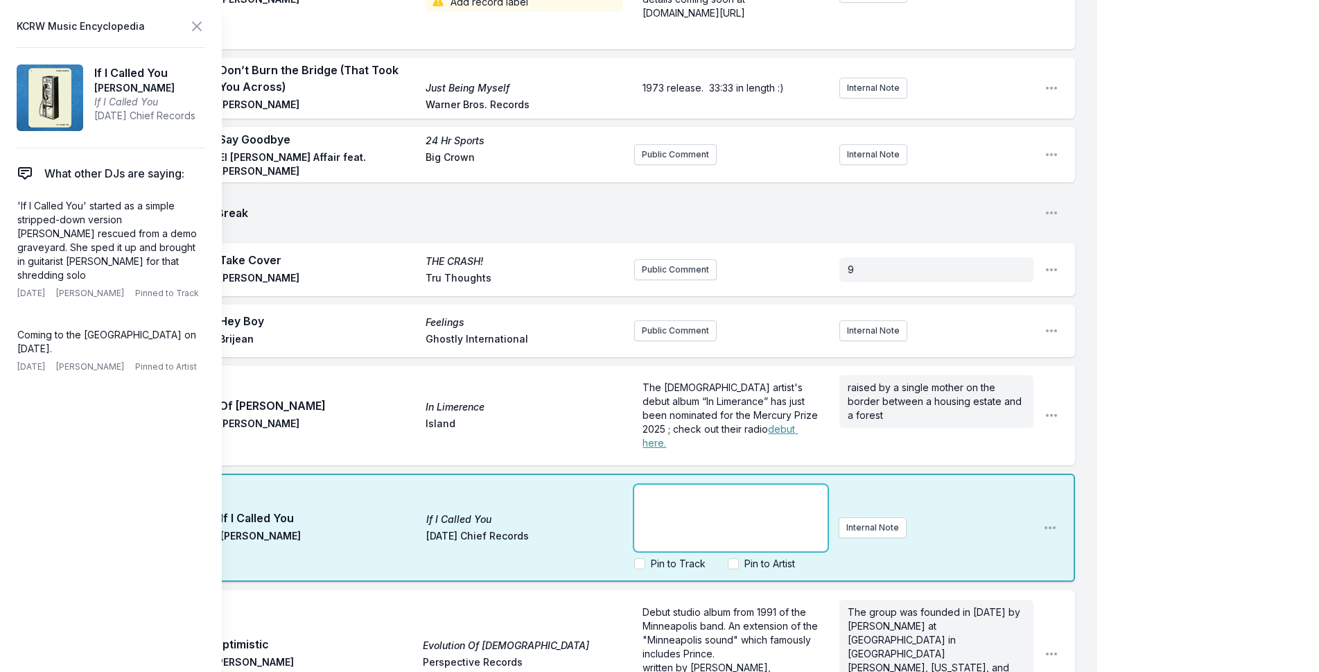
paste div
click at [189, 24] on icon at bounding box center [197, 26] width 17 height 17
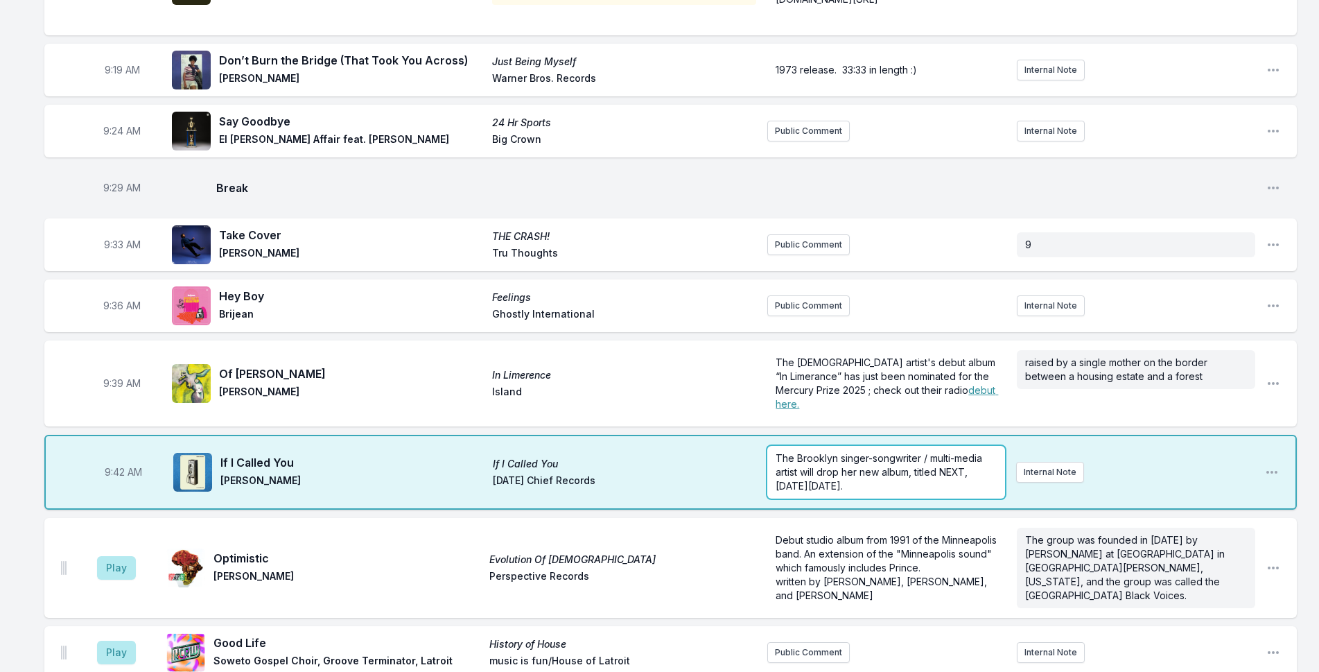
click at [927, 473] on p "The Brooklyn singer-songwriter / multi-media artist will drop her new album, ti…" at bounding box center [886, 472] width 221 height 42
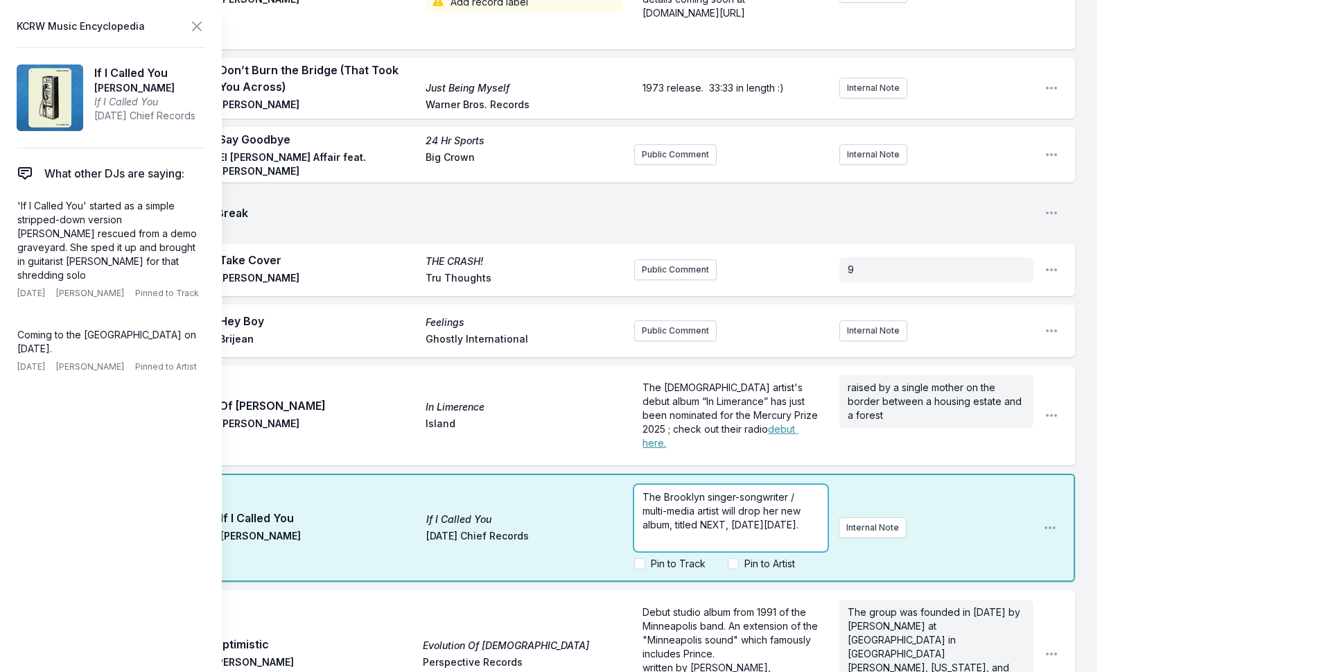
click at [733, 503] on p "The Brooklyn singer-songwriter / multi-media artist will drop her new album, ti…" at bounding box center [731, 511] width 177 height 42
click at [193, 21] on icon at bounding box center [197, 26] width 17 height 17
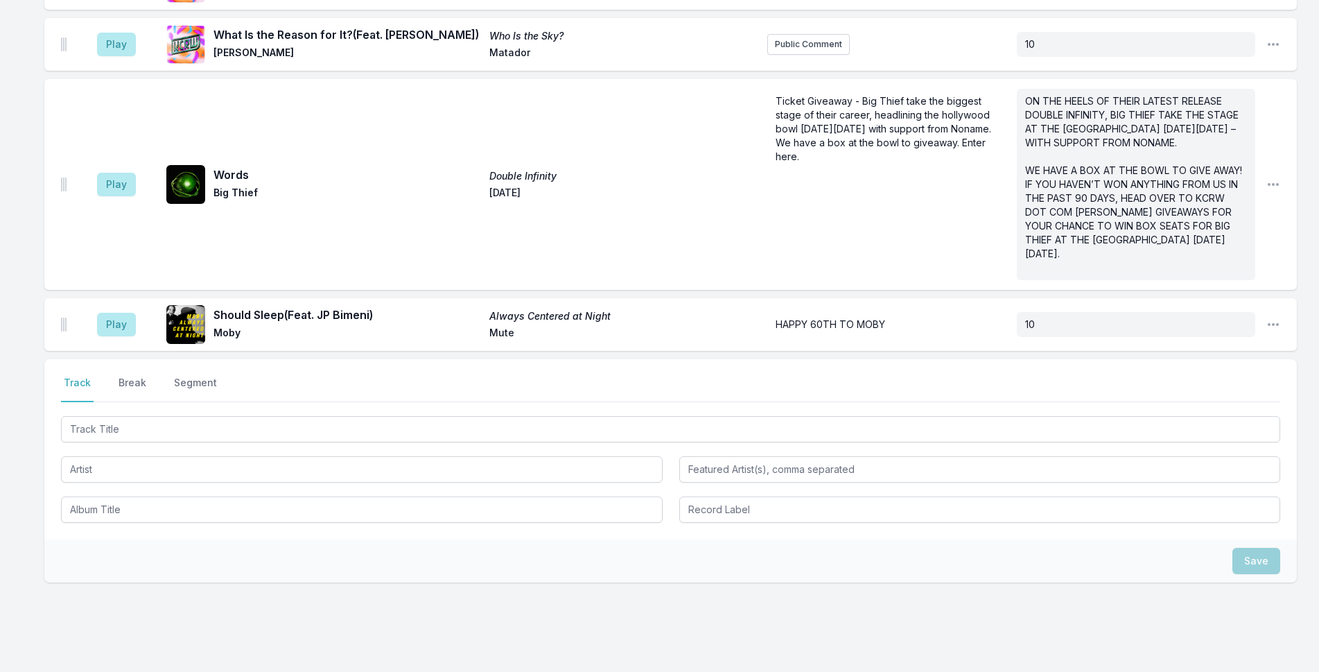
scroll to position [3295, 0]
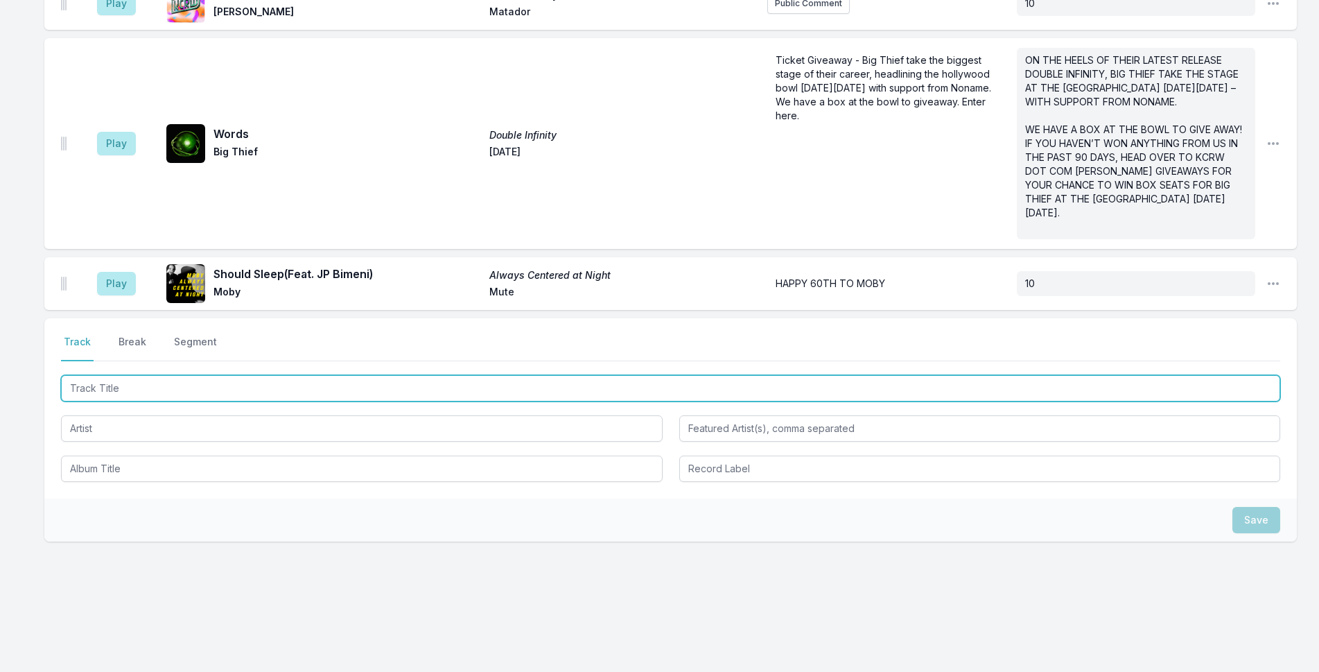
click at [195, 381] on input "Track Title" at bounding box center [670, 388] width 1219 height 26
type input "a"
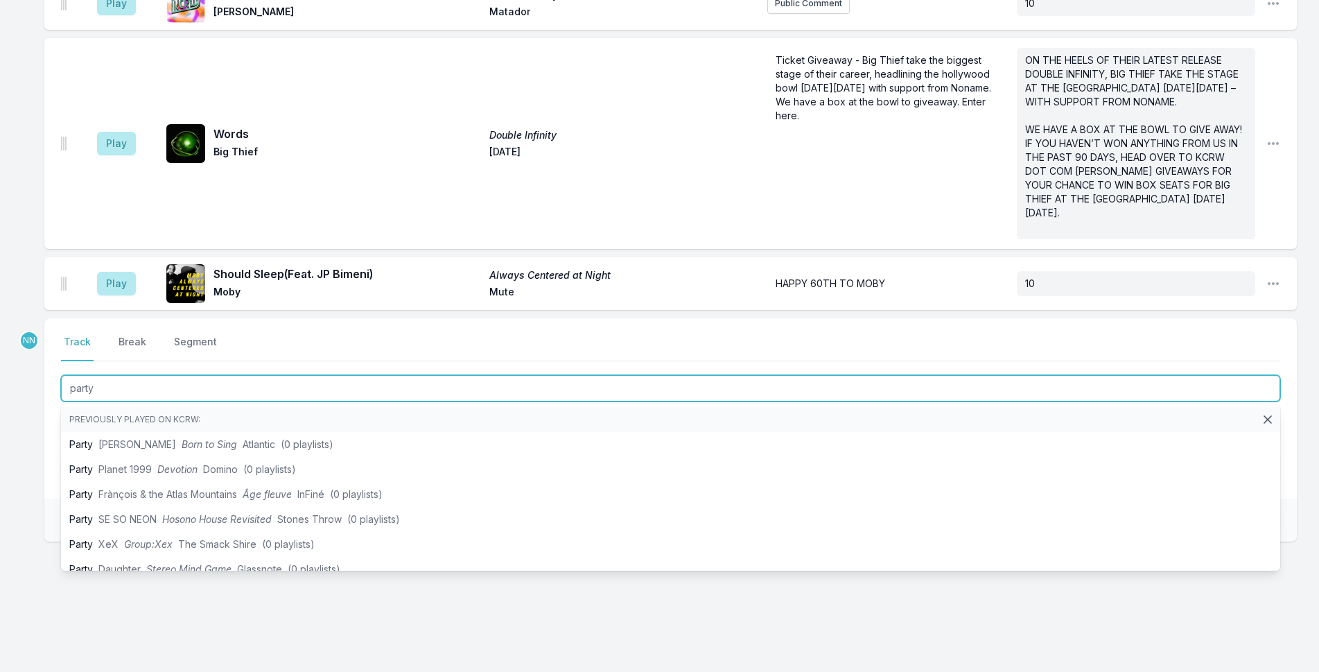
type input "party"
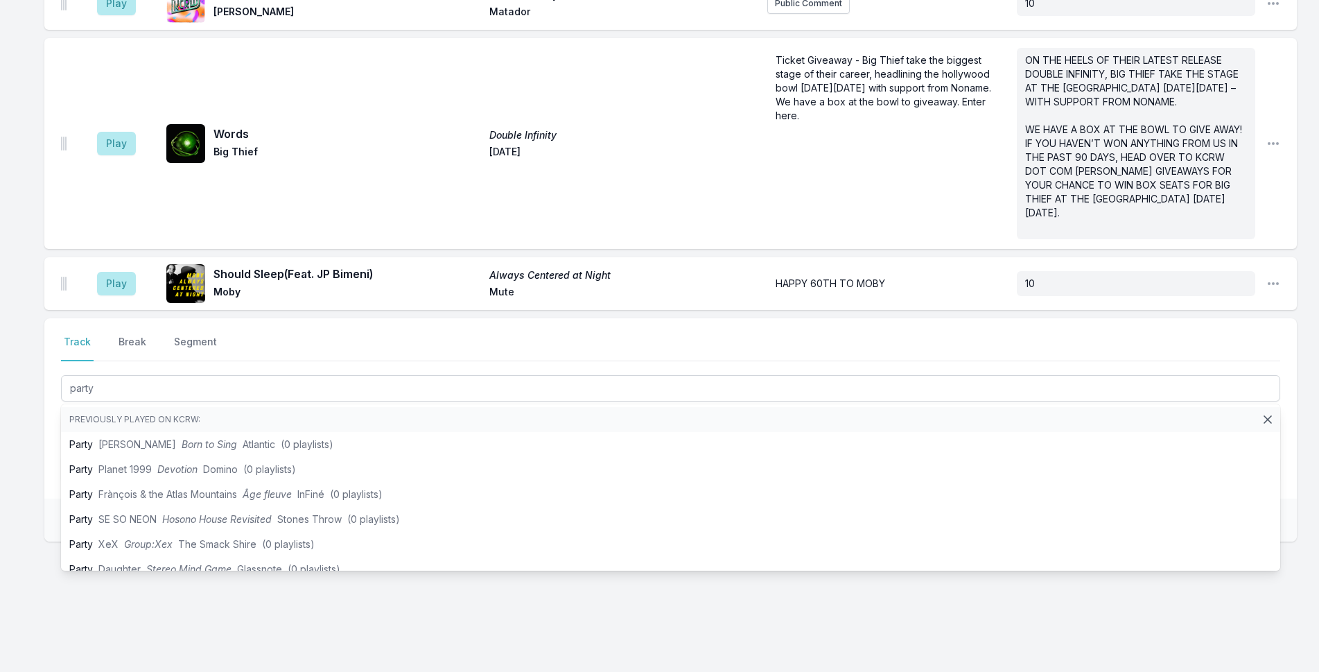
drag, startPoint x: 31, startPoint y: 447, endPoint x: 73, endPoint y: 439, distance: 42.4
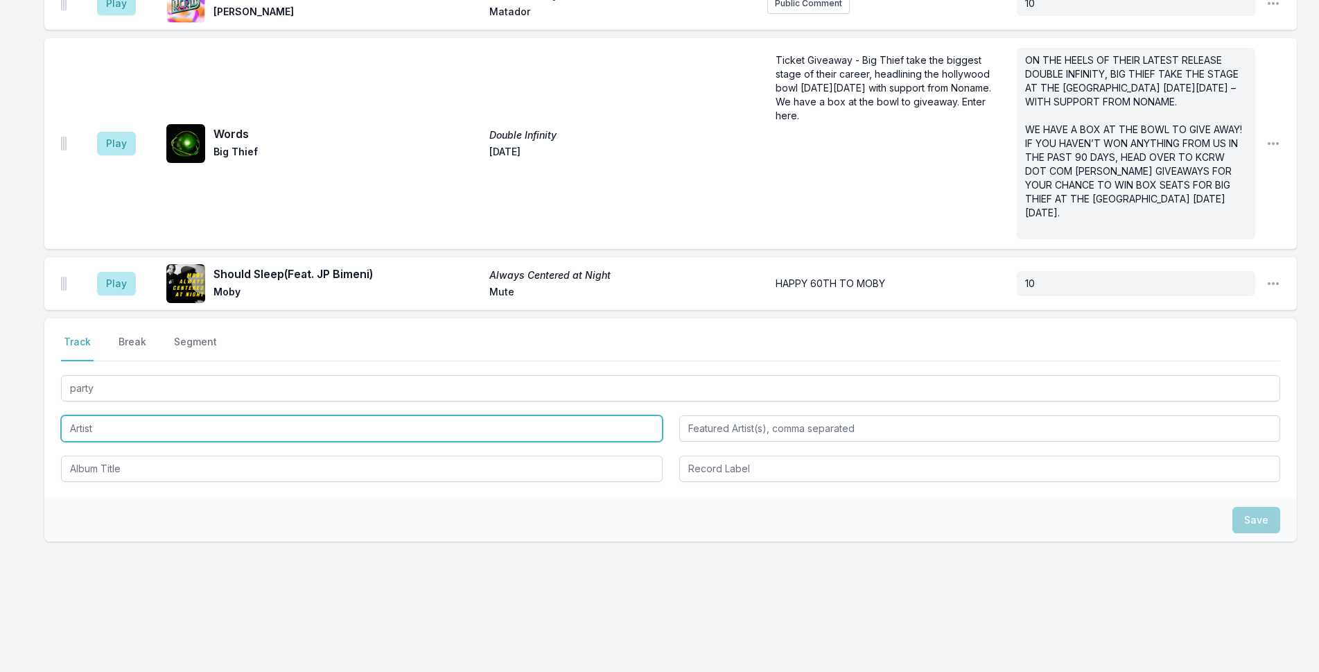
click at [87, 430] on input "Artist" at bounding box center [362, 428] width 602 height 26
type input "j"
type input "J Rocc"
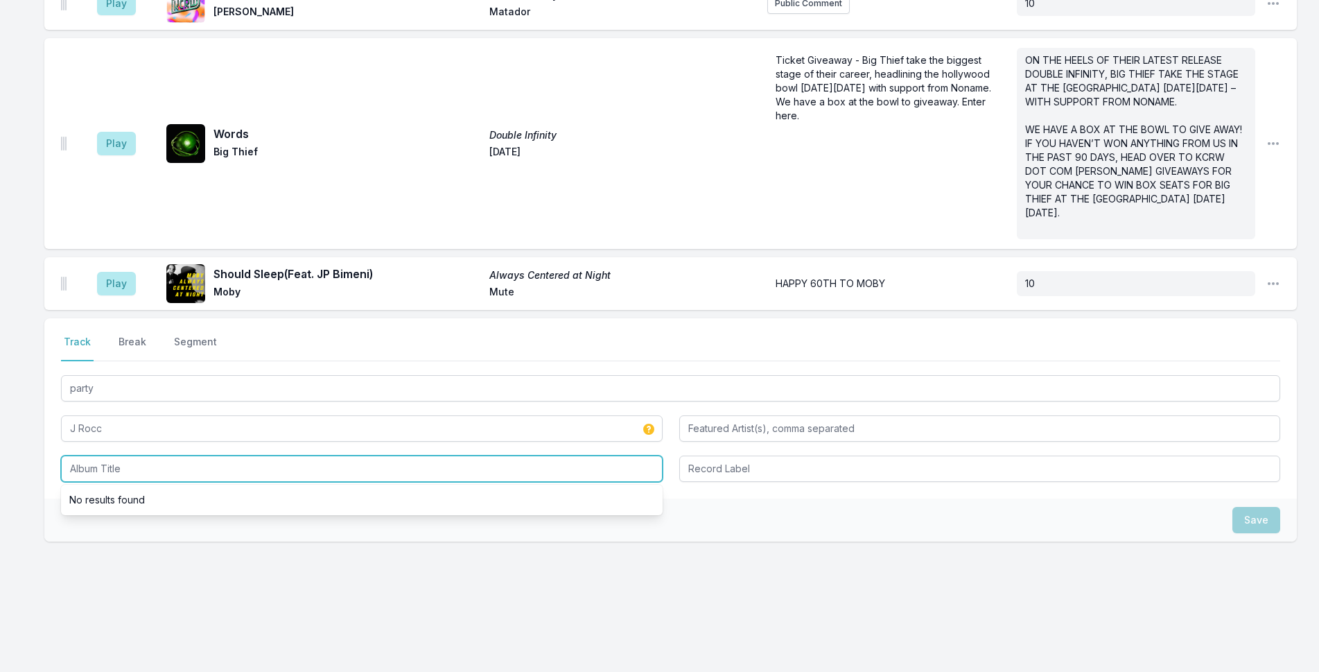
click at [89, 462] on input "Album Title" at bounding box center [362, 468] width 602 height 26
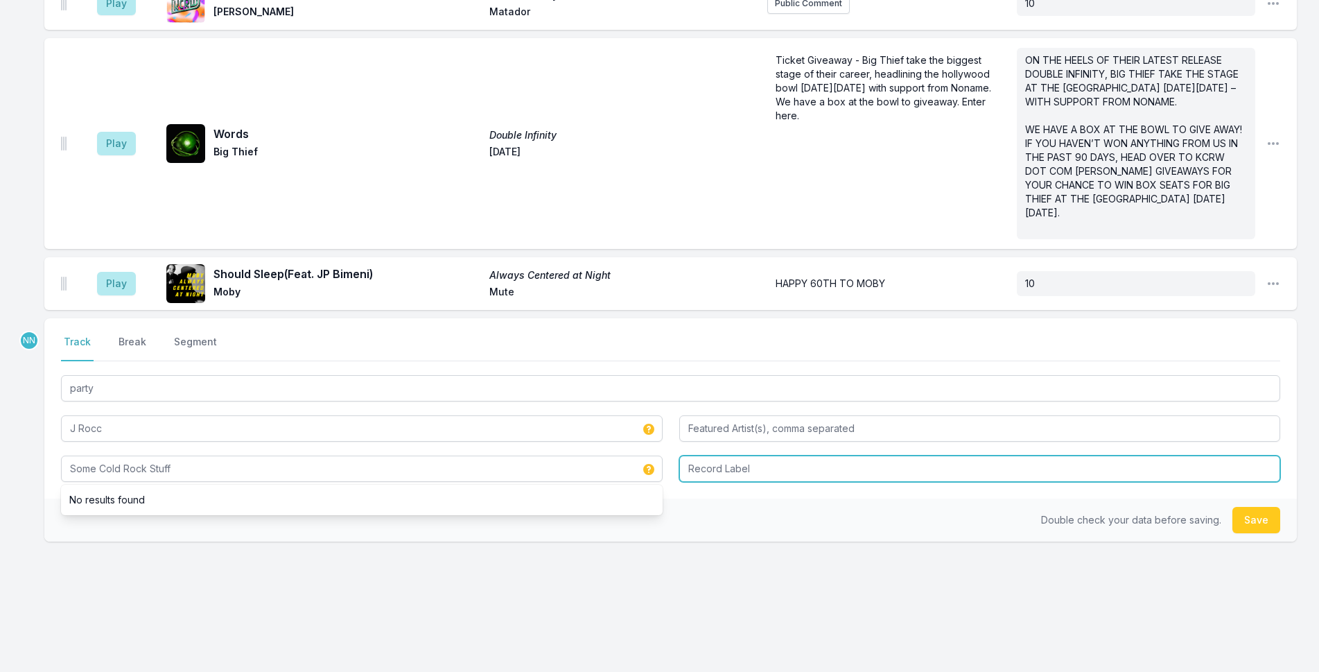
type input "Some Cold Rock Stuff"
type input "Stones Throw"
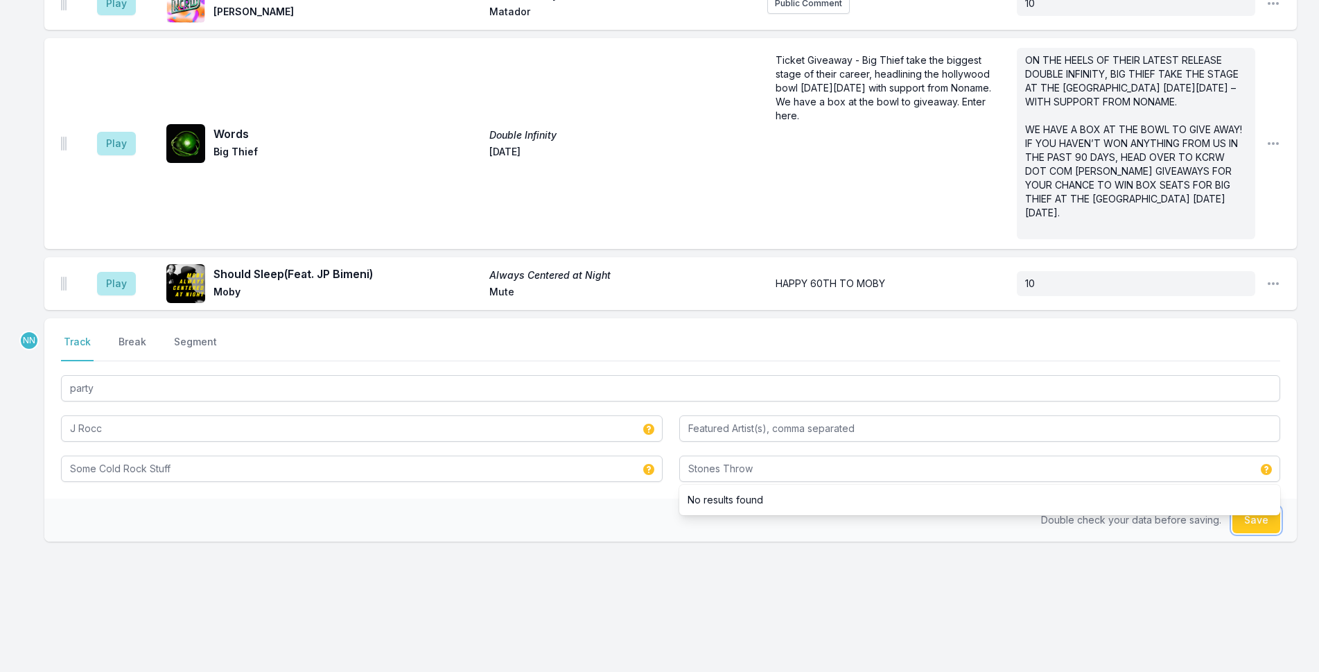
click at [1082, 523] on button "Save" at bounding box center [1256, 520] width 48 height 26
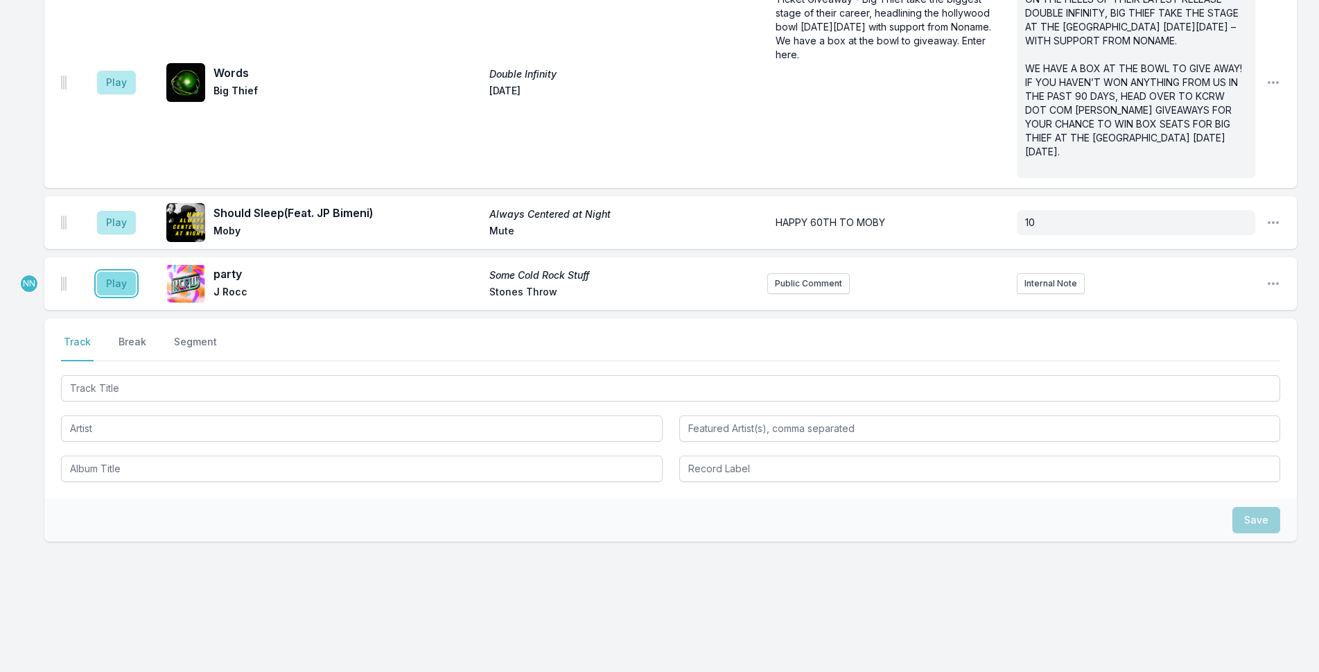
click at [120, 279] on button "Play" at bounding box center [116, 284] width 39 height 24
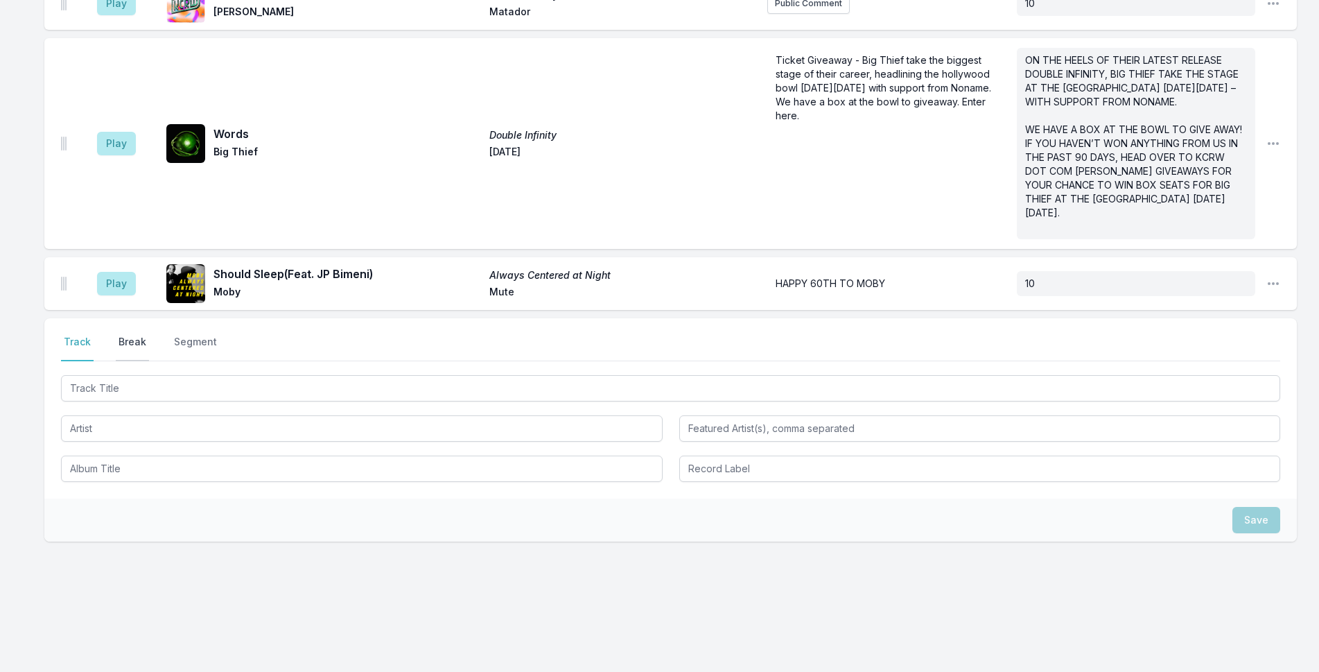
click at [141, 345] on button "Break" at bounding box center [132, 348] width 33 height 26
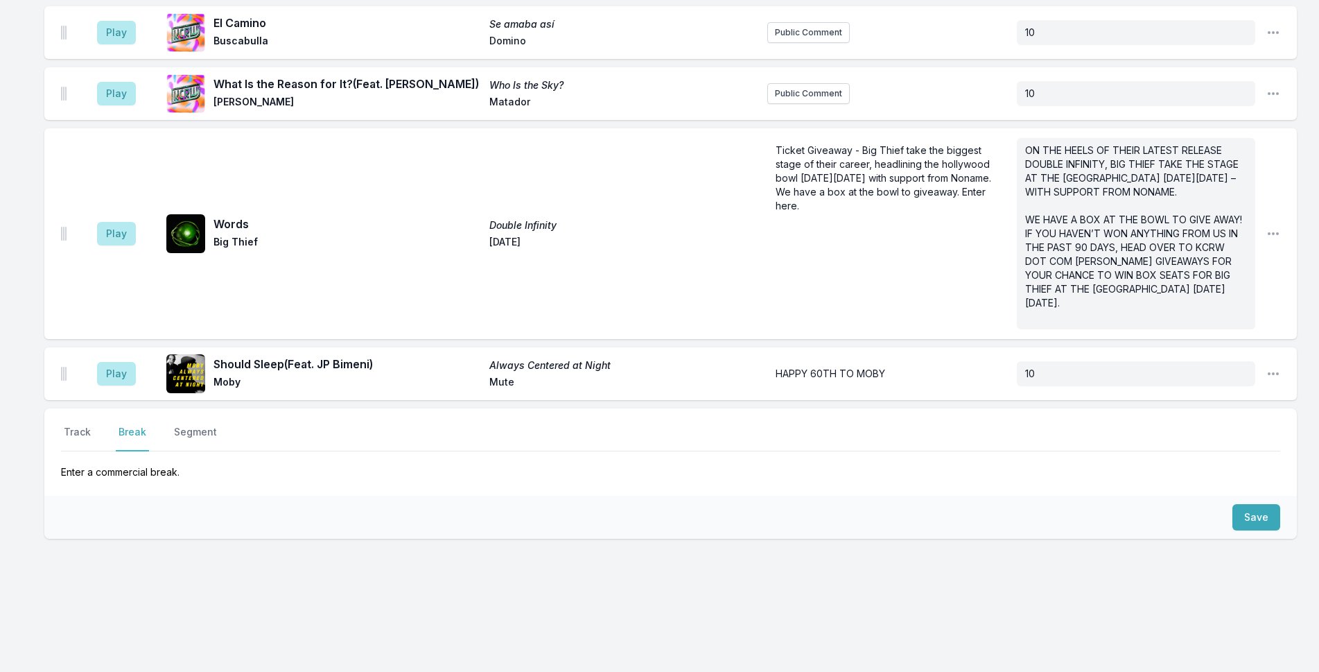
scroll to position [3263, 0]
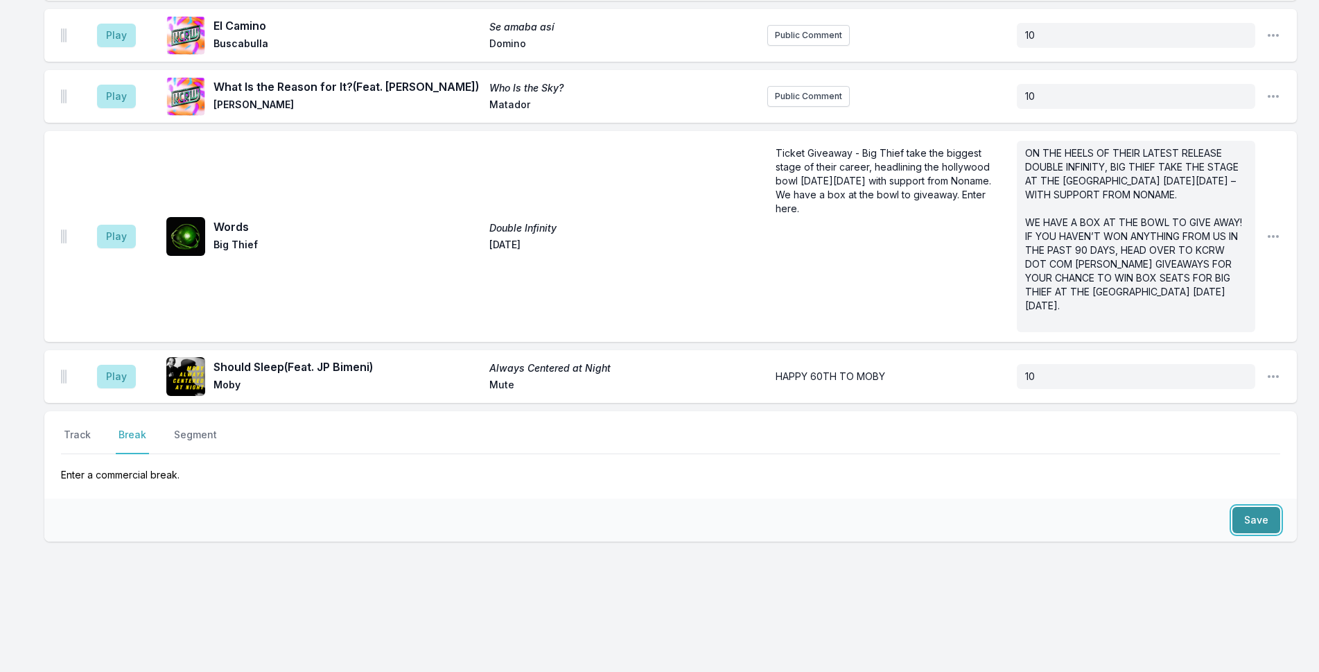
click at [1082, 514] on button "Save" at bounding box center [1256, 520] width 48 height 26
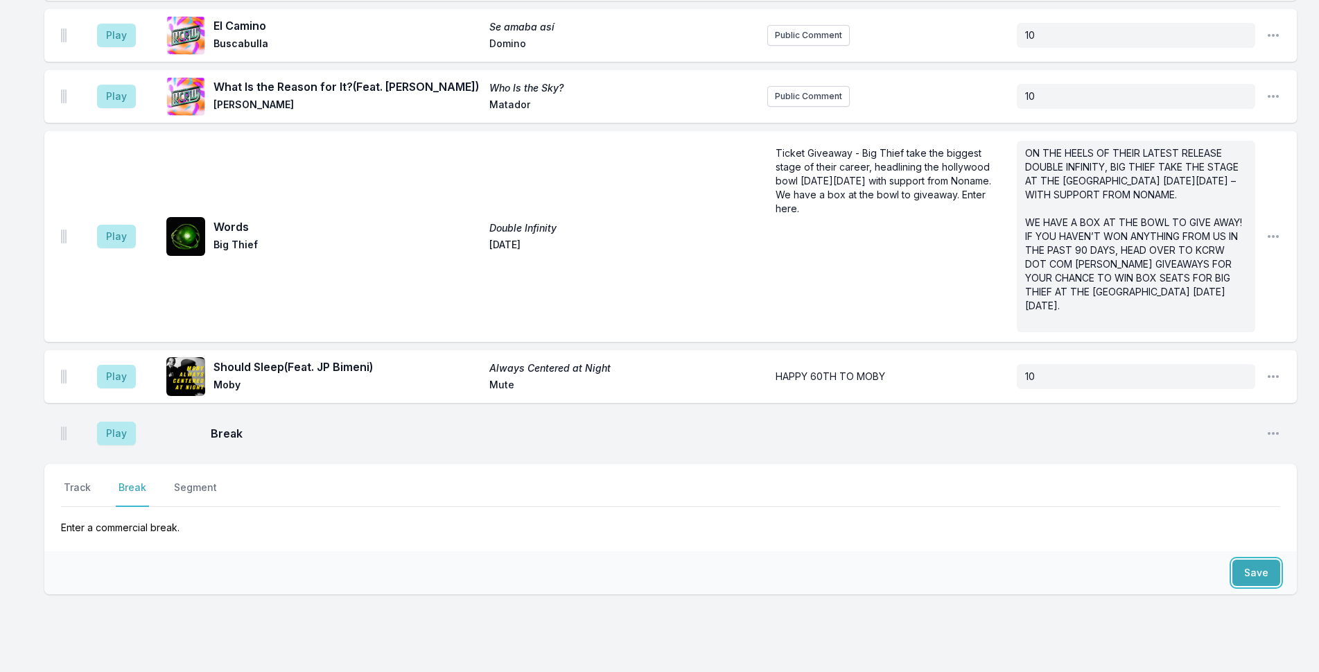
scroll to position [3316, 0]
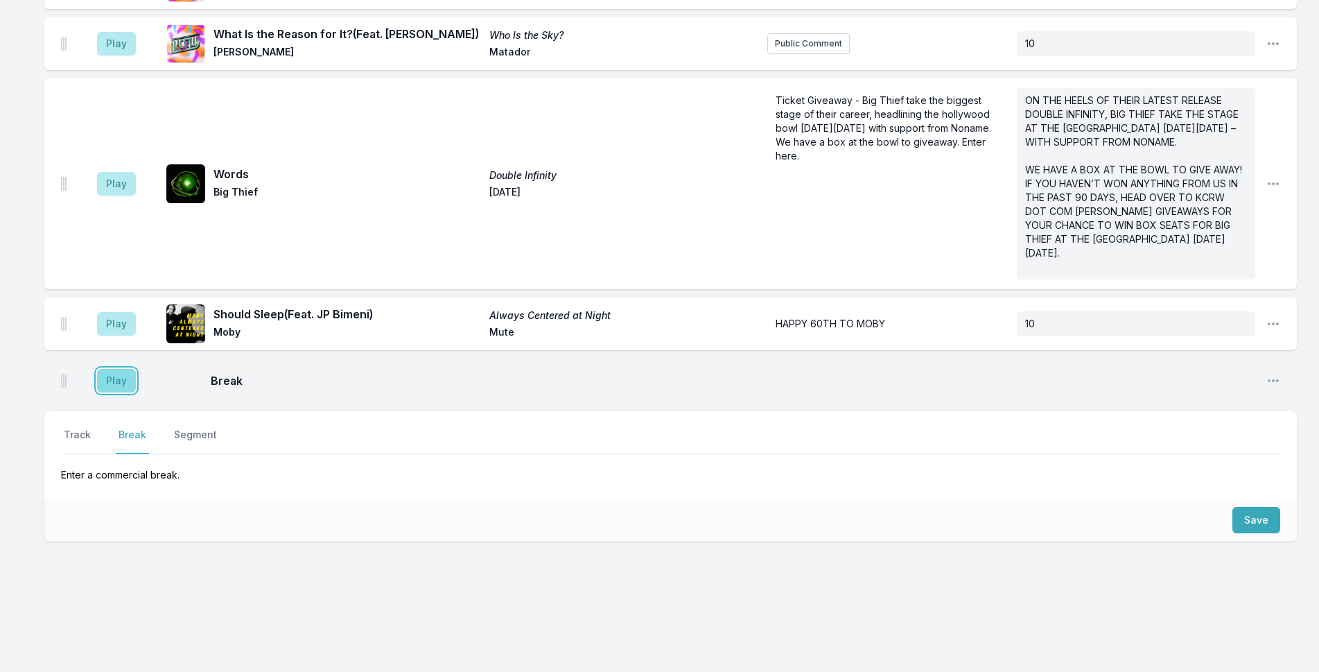
click at [121, 377] on button "Play" at bounding box center [116, 381] width 39 height 24
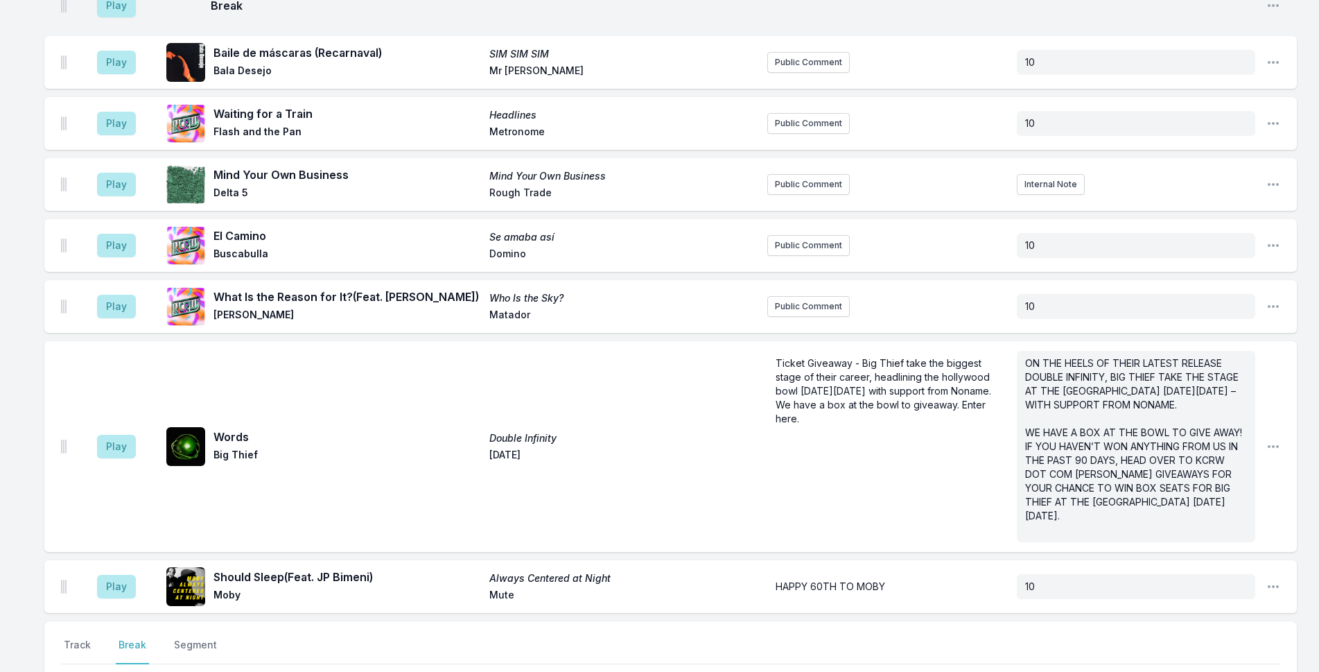
scroll to position [3108, 0]
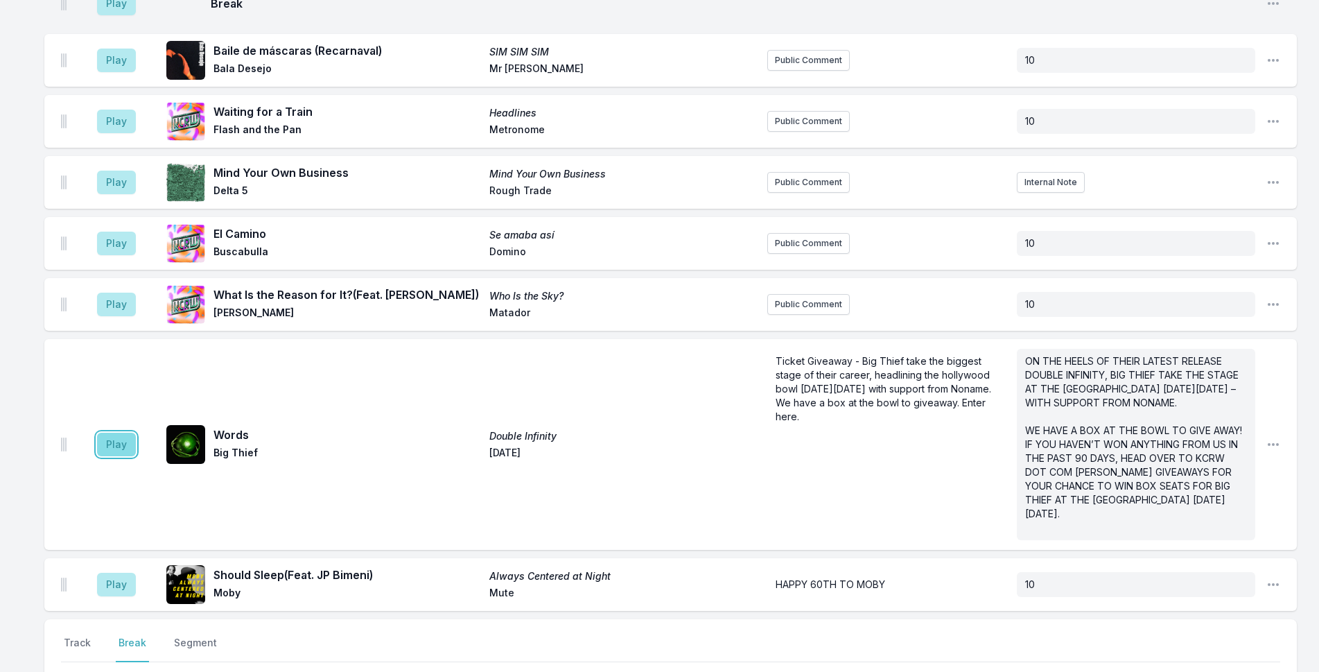
click at [117, 438] on button "Play" at bounding box center [116, 445] width 39 height 24
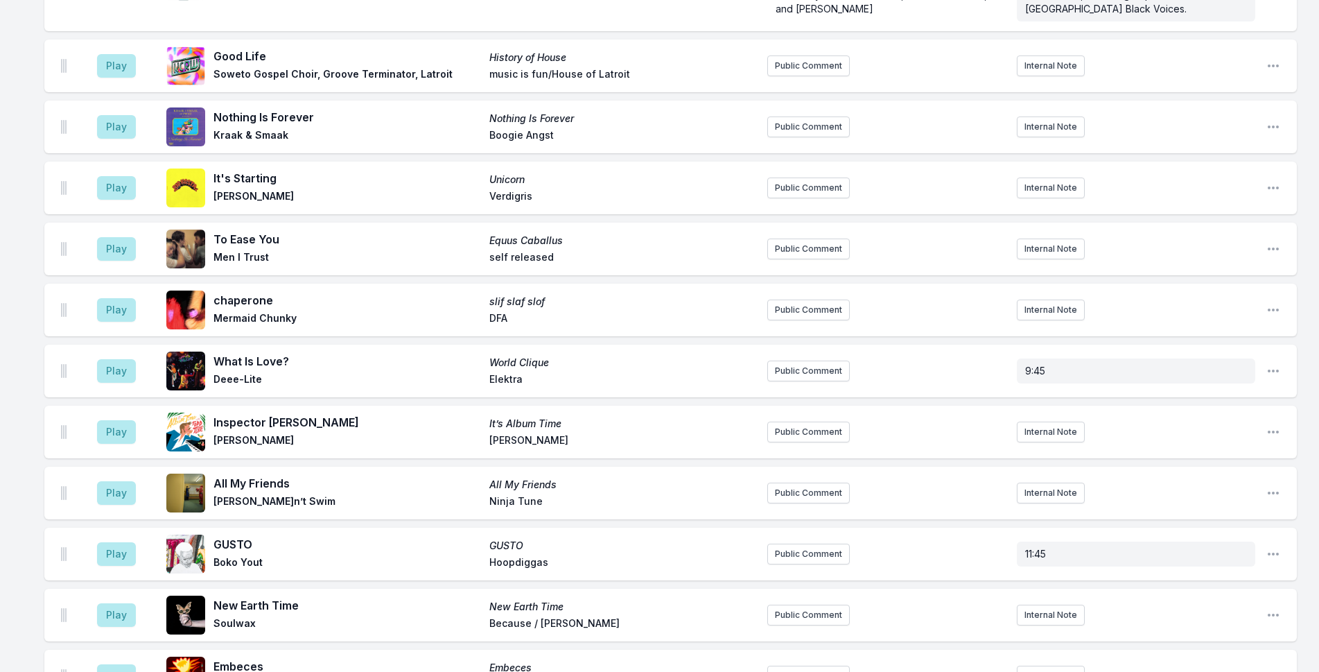
scroll to position [889, 0]
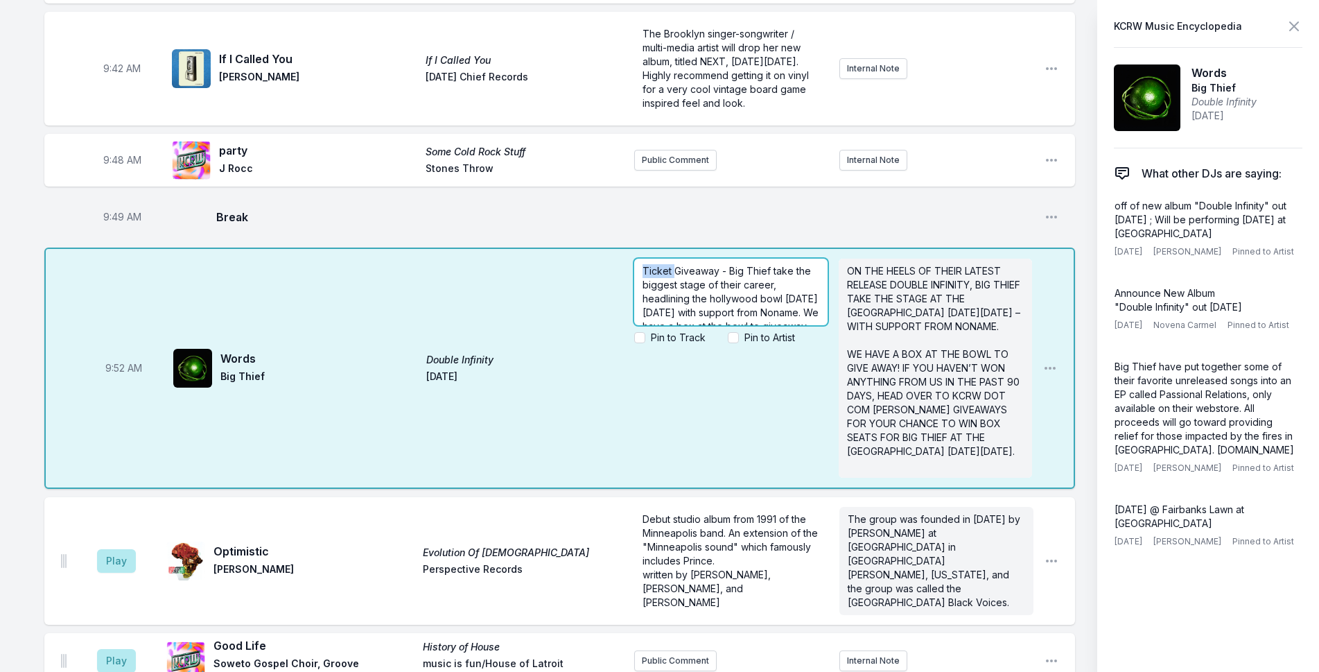
drag, startPoint x: 851, startPoint y: 204, endPoint x: 700, endPoint y: 211, distance: 150.6
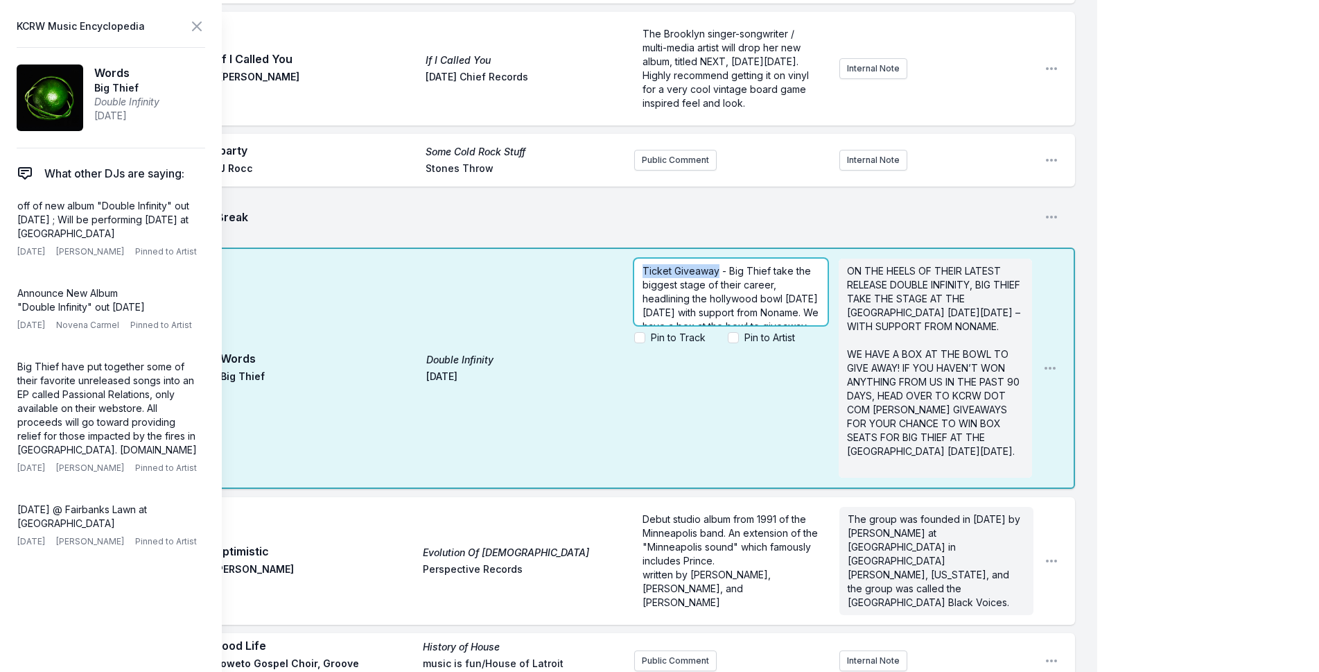
drag, startPoint x: 720, startPoint y: 250, endPoint x: 605, endPoint y: 246, distance: 115.1
click at [605, 247] on div "9:52 AM Words Double Infinity Big Thief [DATE] Ticket Giveaway - Big Thief take…" at bounding box center [559, 367] width 1031 height 241
click at [199, 26] on icon at bounding box center [197, 26] width 17 height 17
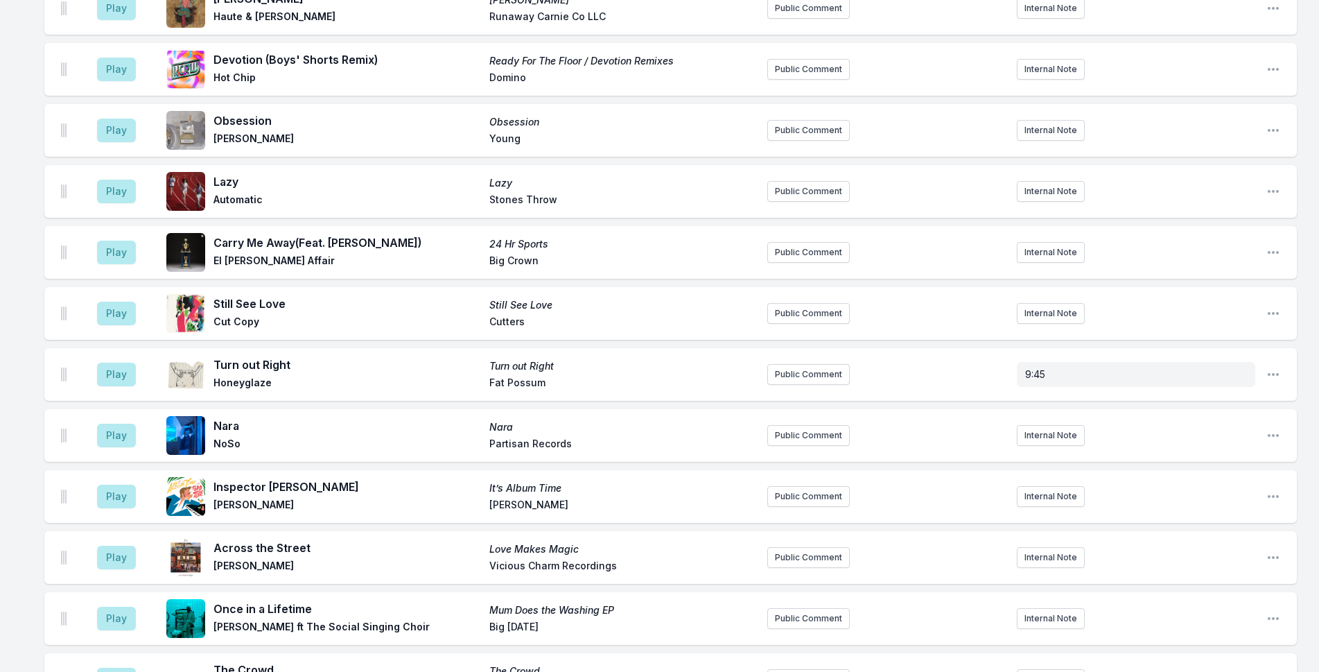
scroll to position [2068, 0]
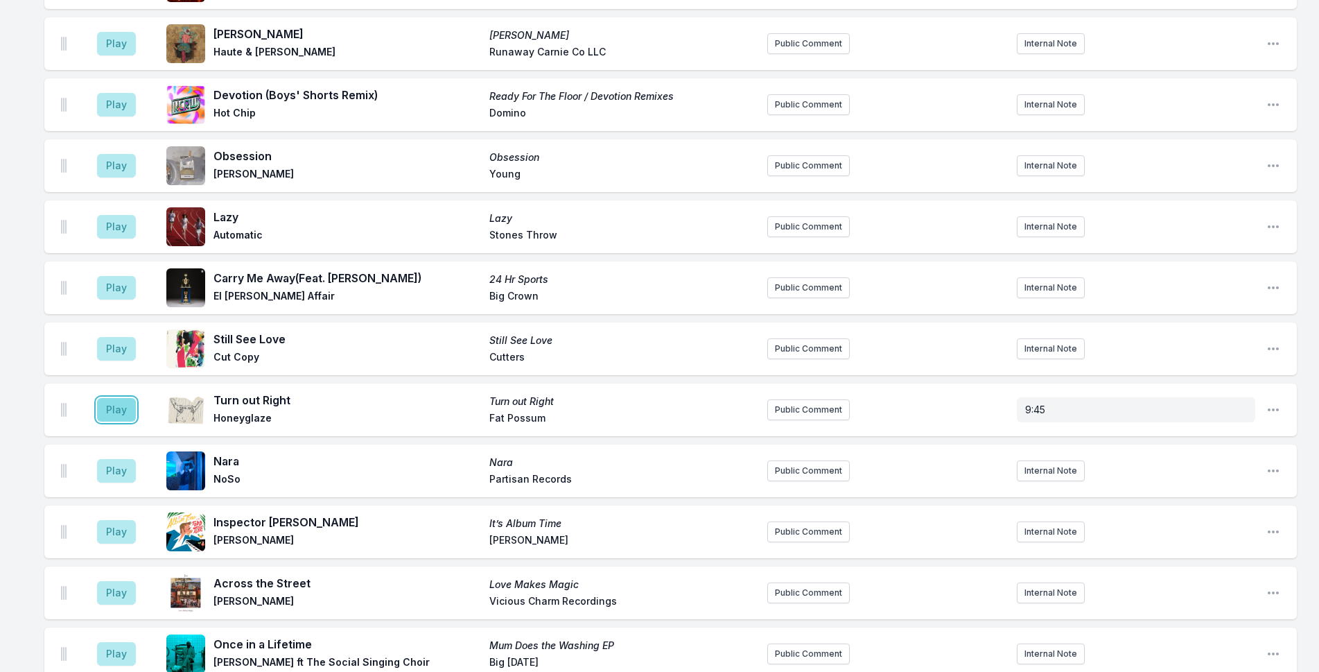
click at [111, 408] on button "Play" at bounding box center [116, 410] width 39 height 24
